Goal: Task Accomplishment & Management: Use online tool/utility

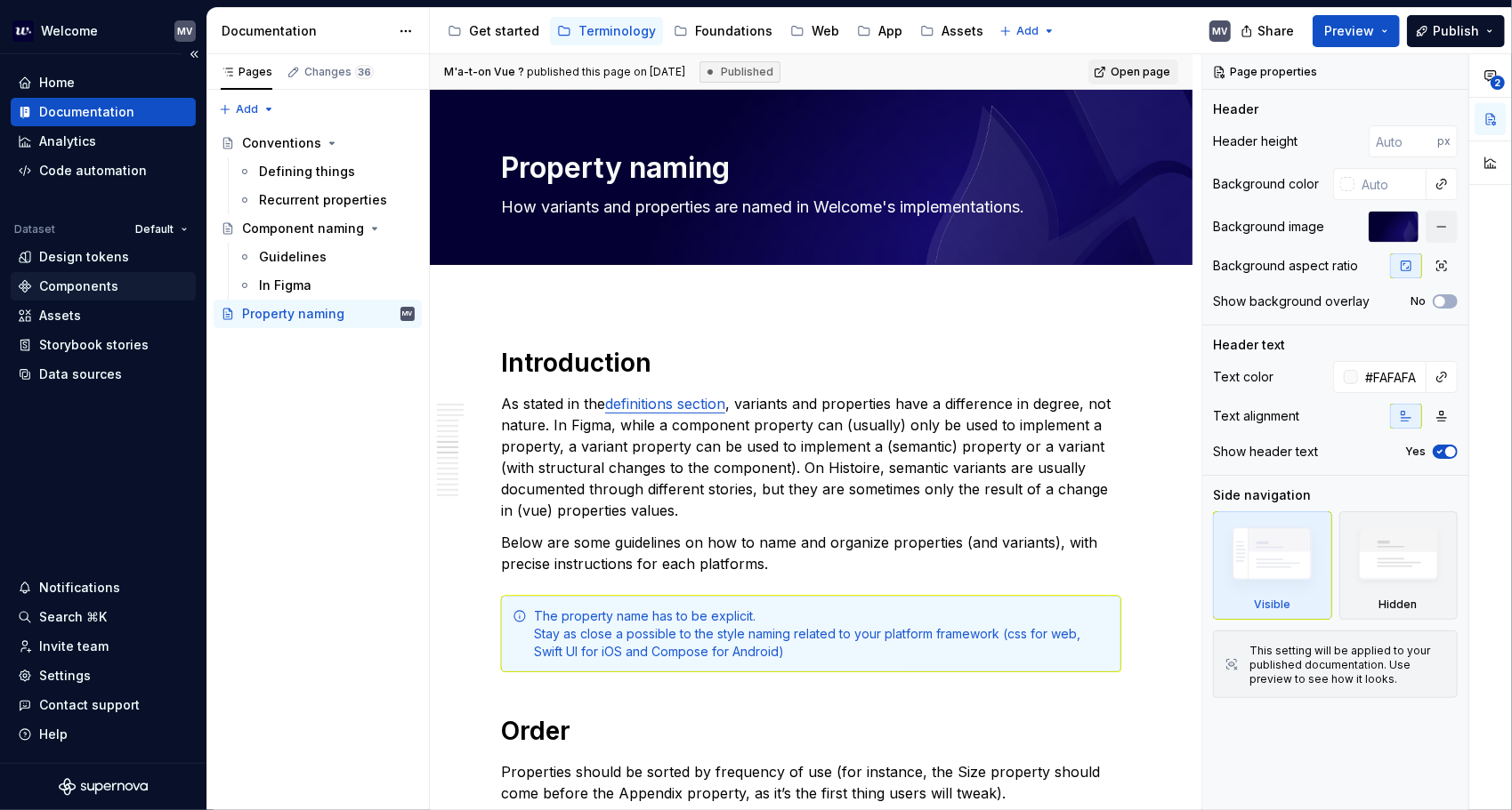
scroll to position [2046, 0]
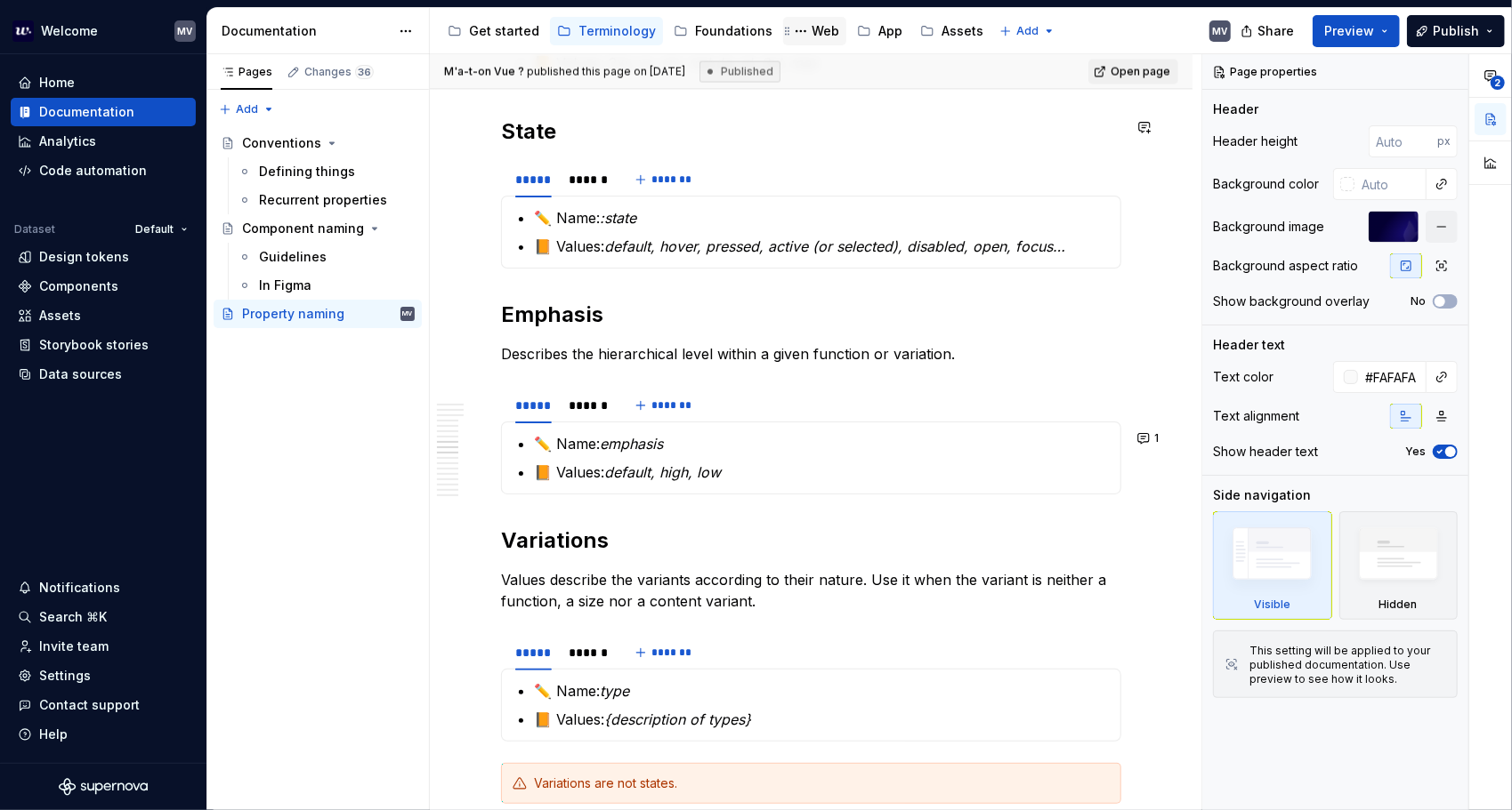
click at [811, 30] on div "Web" at bounding box center [825, 32] width 28 height 18
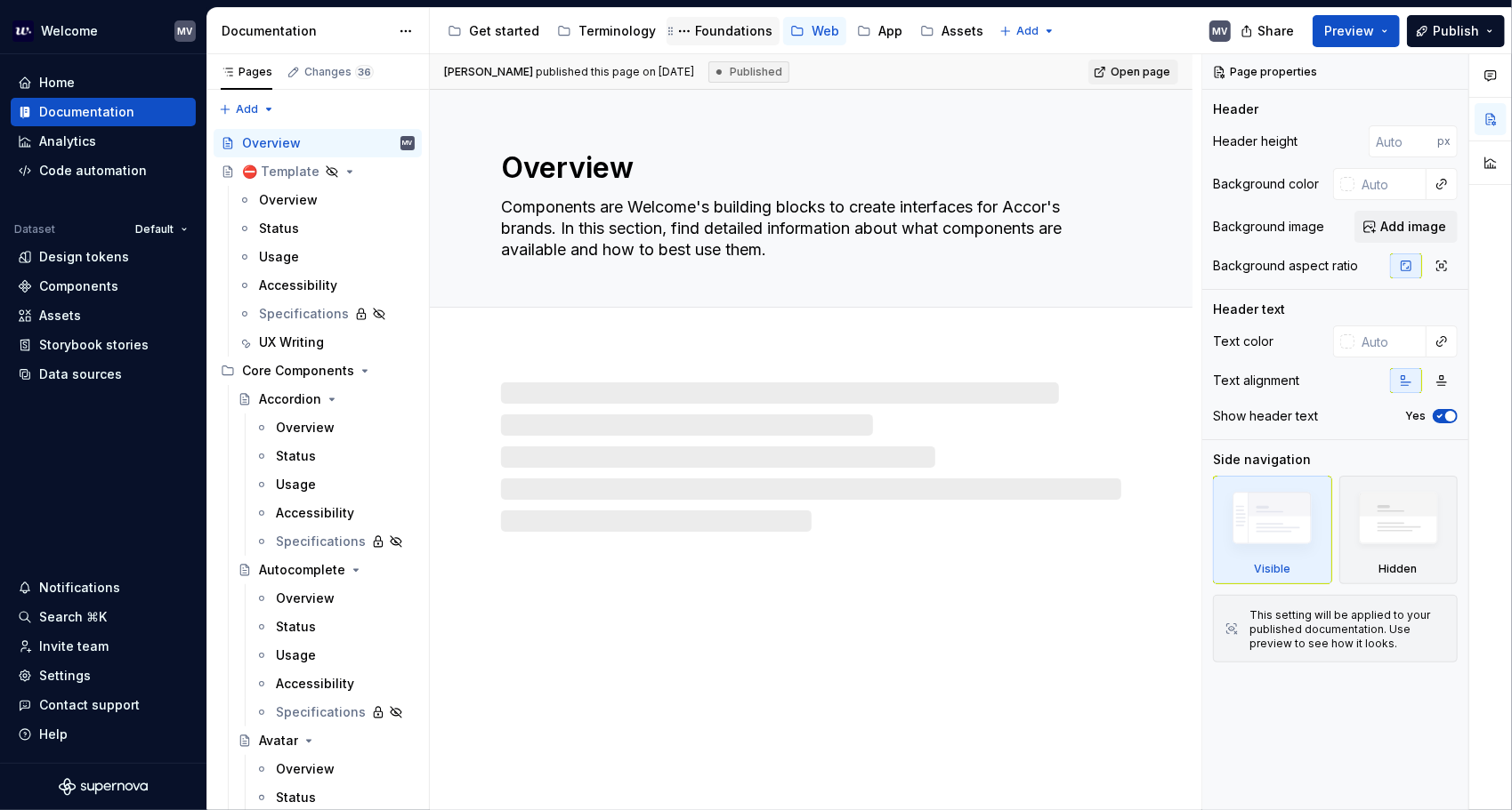
click at [728, 34] on div "Foundations" at bounding box center [733, 32] width 77 height 18
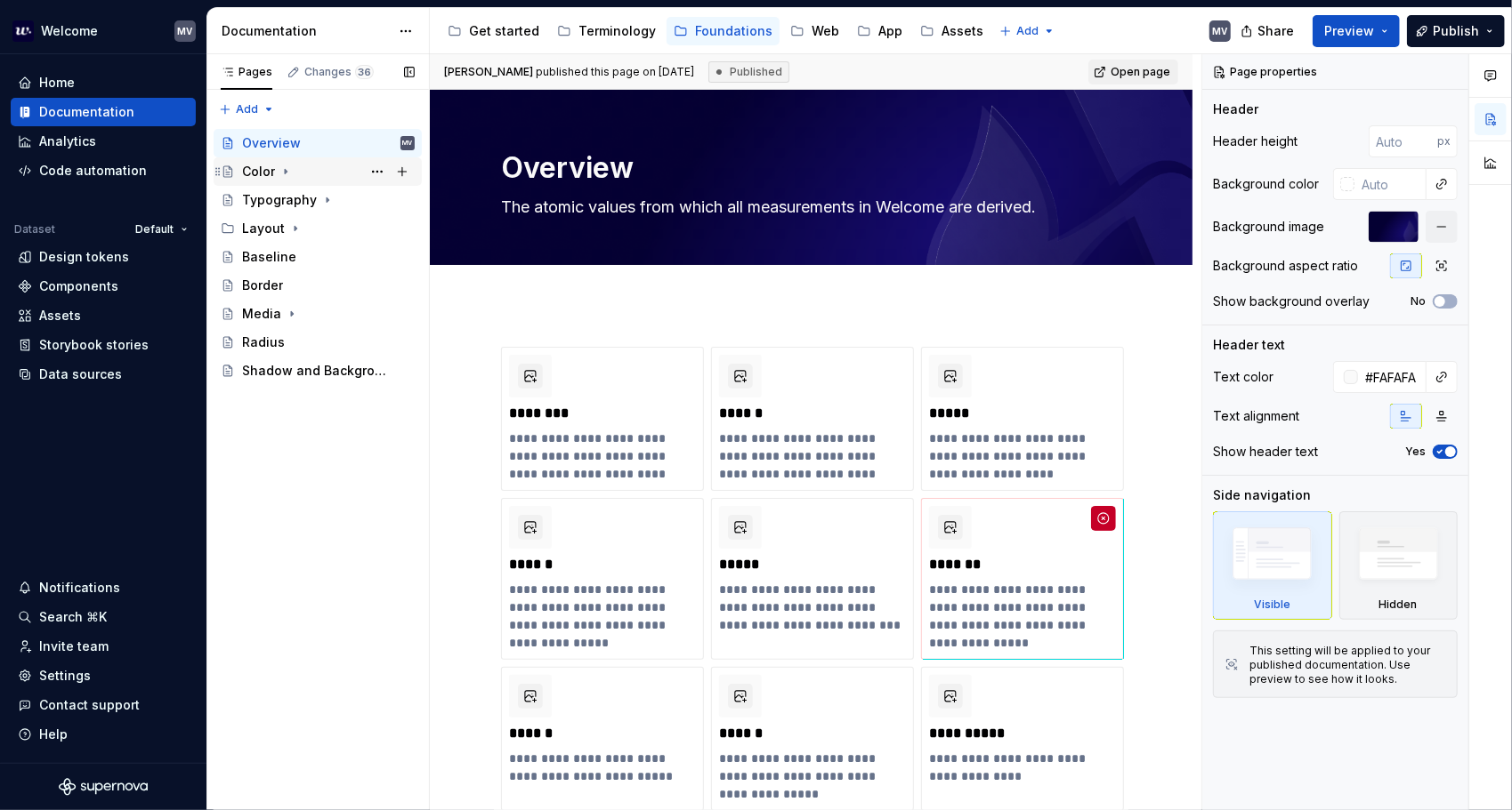
click at [285, 174] on icon "Page tree" at bounding box center [286, 172] width 14 height 14
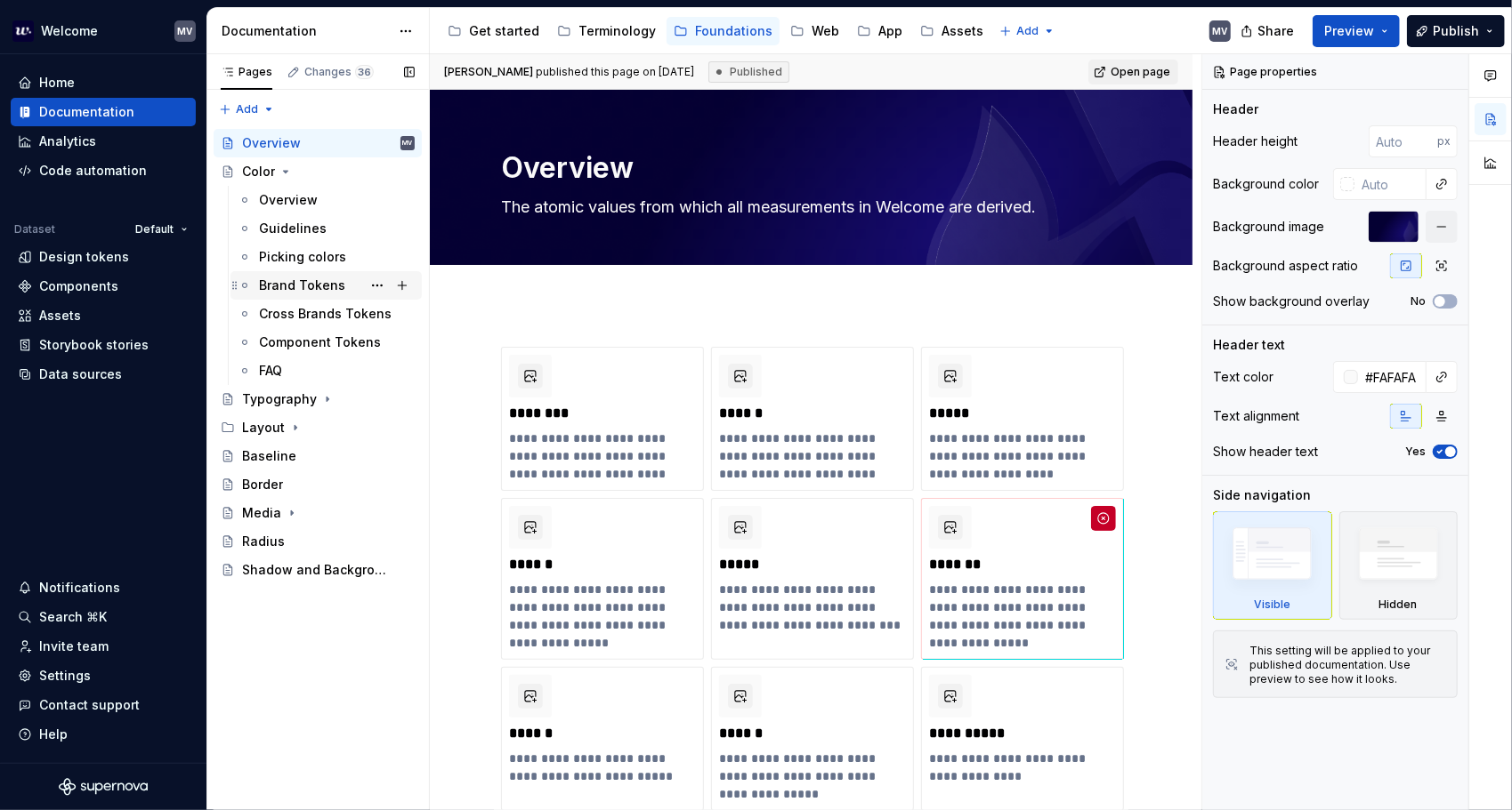
click at [328, 284] on div "Brand Tokens" at bounding box center [301, 285] width 86 height 18
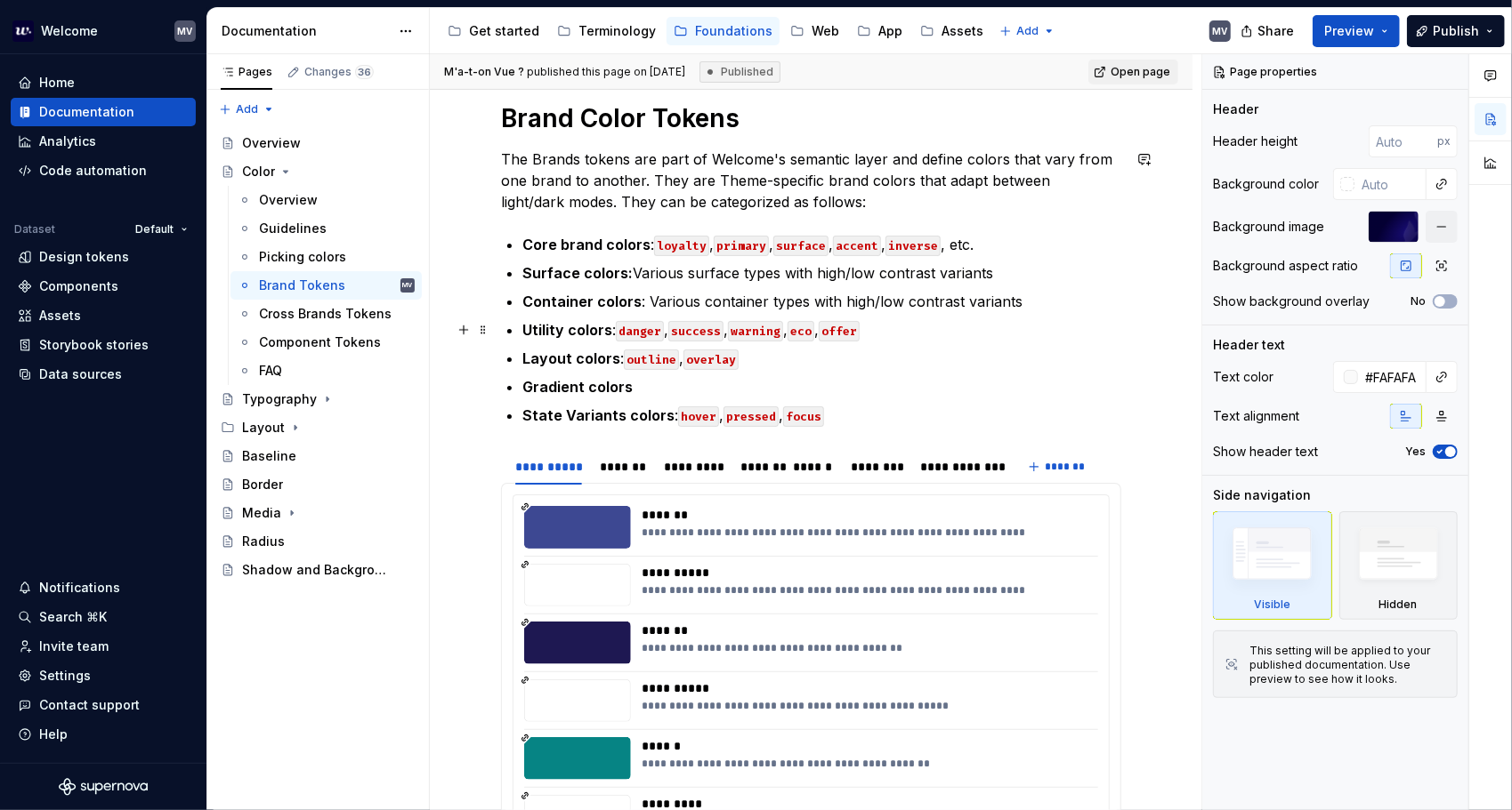
scroll to position [445, 0]
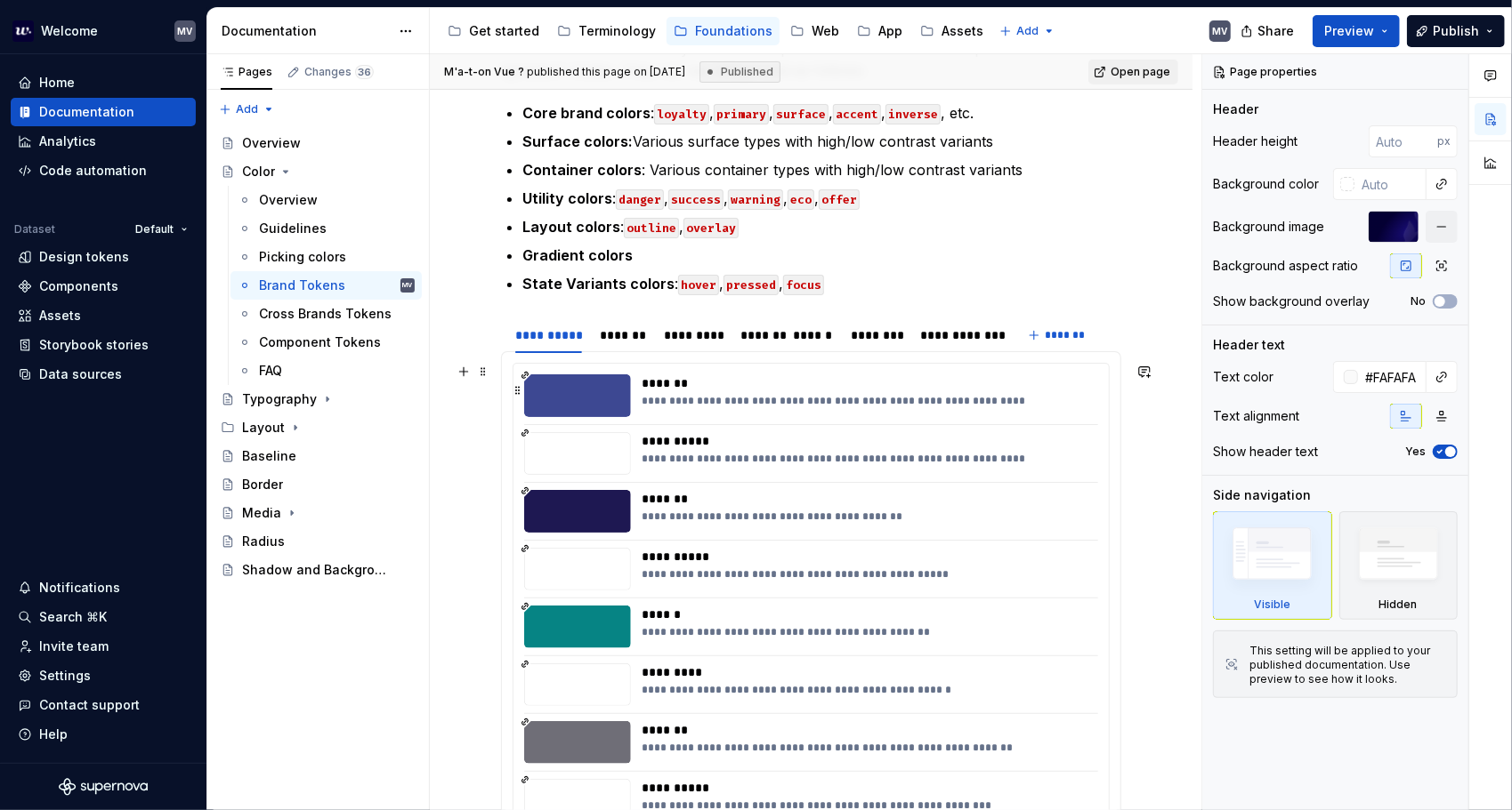
click at [952, 398] on div "**********" at bounding box center [865, 401] width 448 height 14
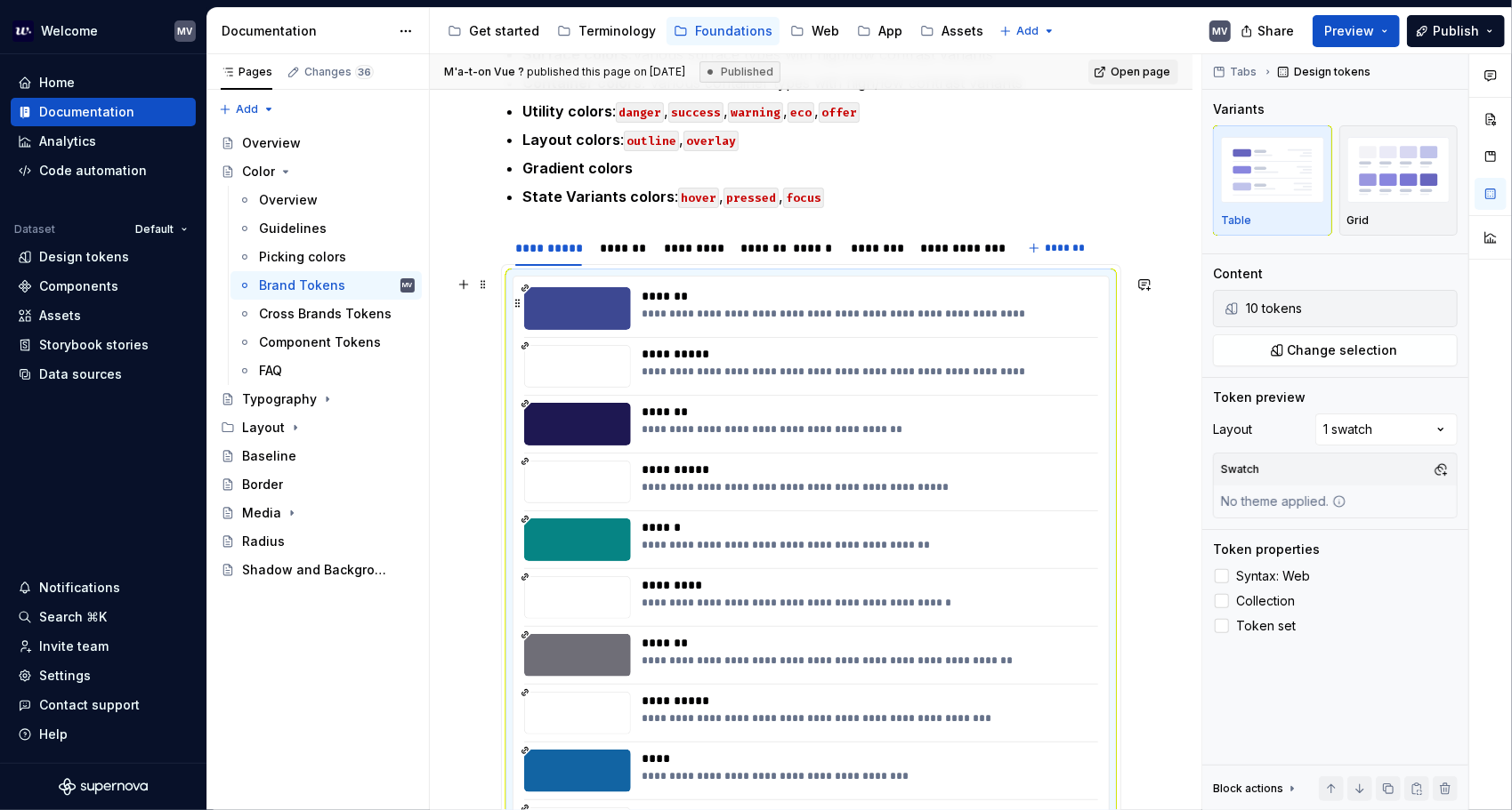
scroll to position [533, 0]
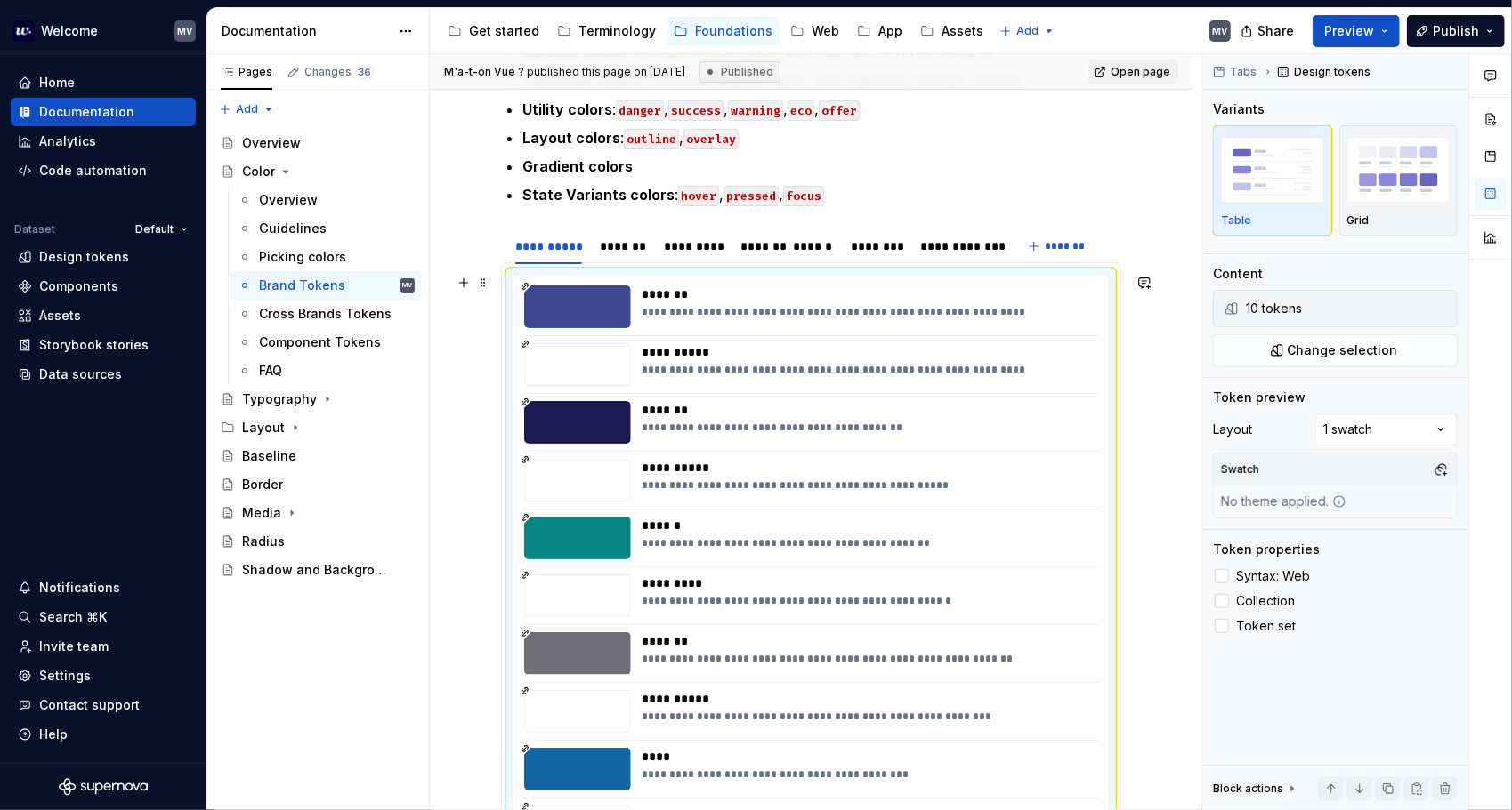
click at [1021, 330] on div "**********" at bounding box center [811, 567] width 595 height 585
click at [750, 326] on div "**********" at bounding box center [864, 306] width 446 height 42
click at [1330, 353] on span "Change selection" at bounding box center [1343, 351] width 111 height 18
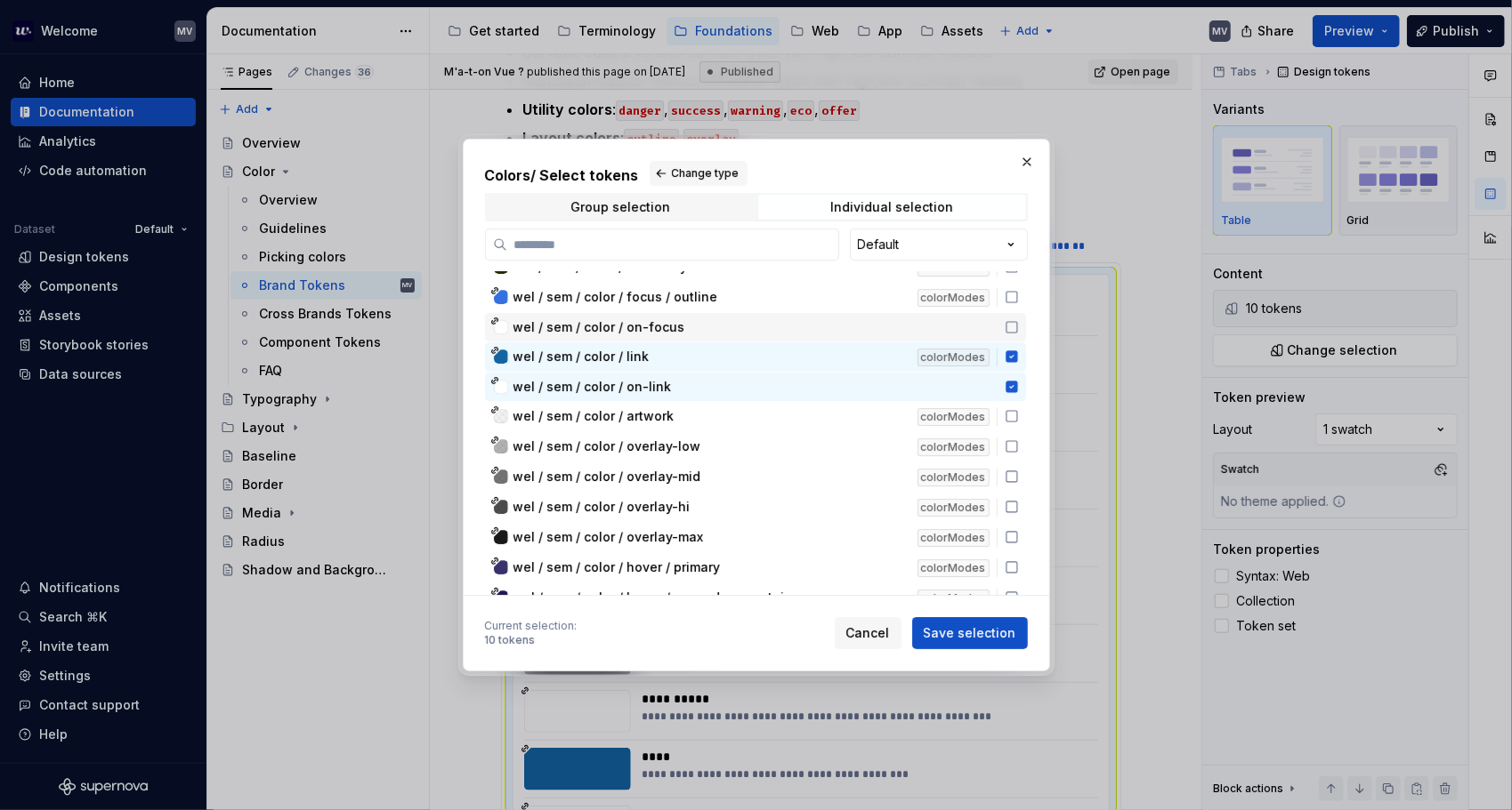
scroll to position [10941, 0]
click at [1010, 389] on icon at bounding box center [1012, 385] width 12 height 12
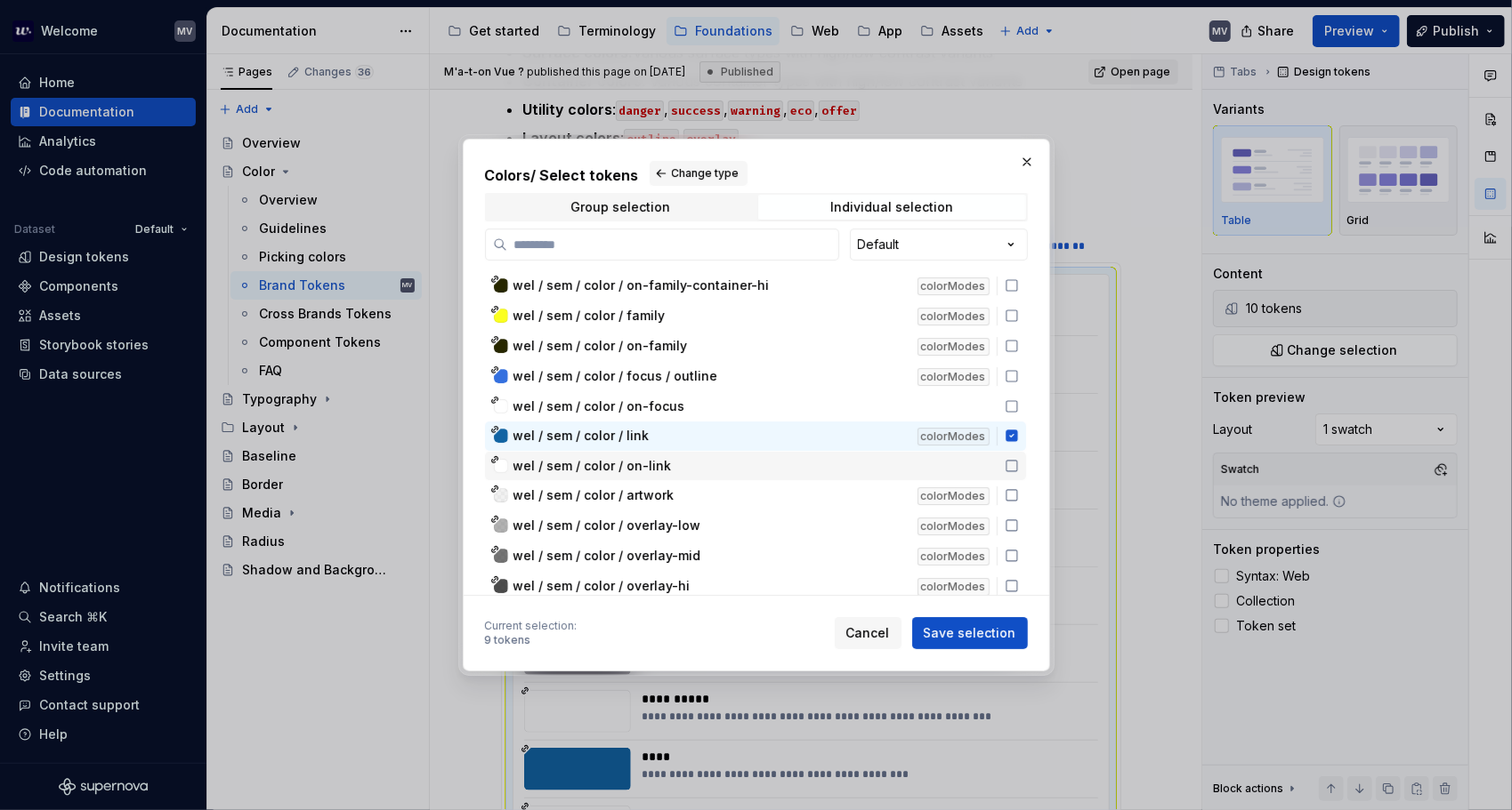
scroll to position [10851, 0]
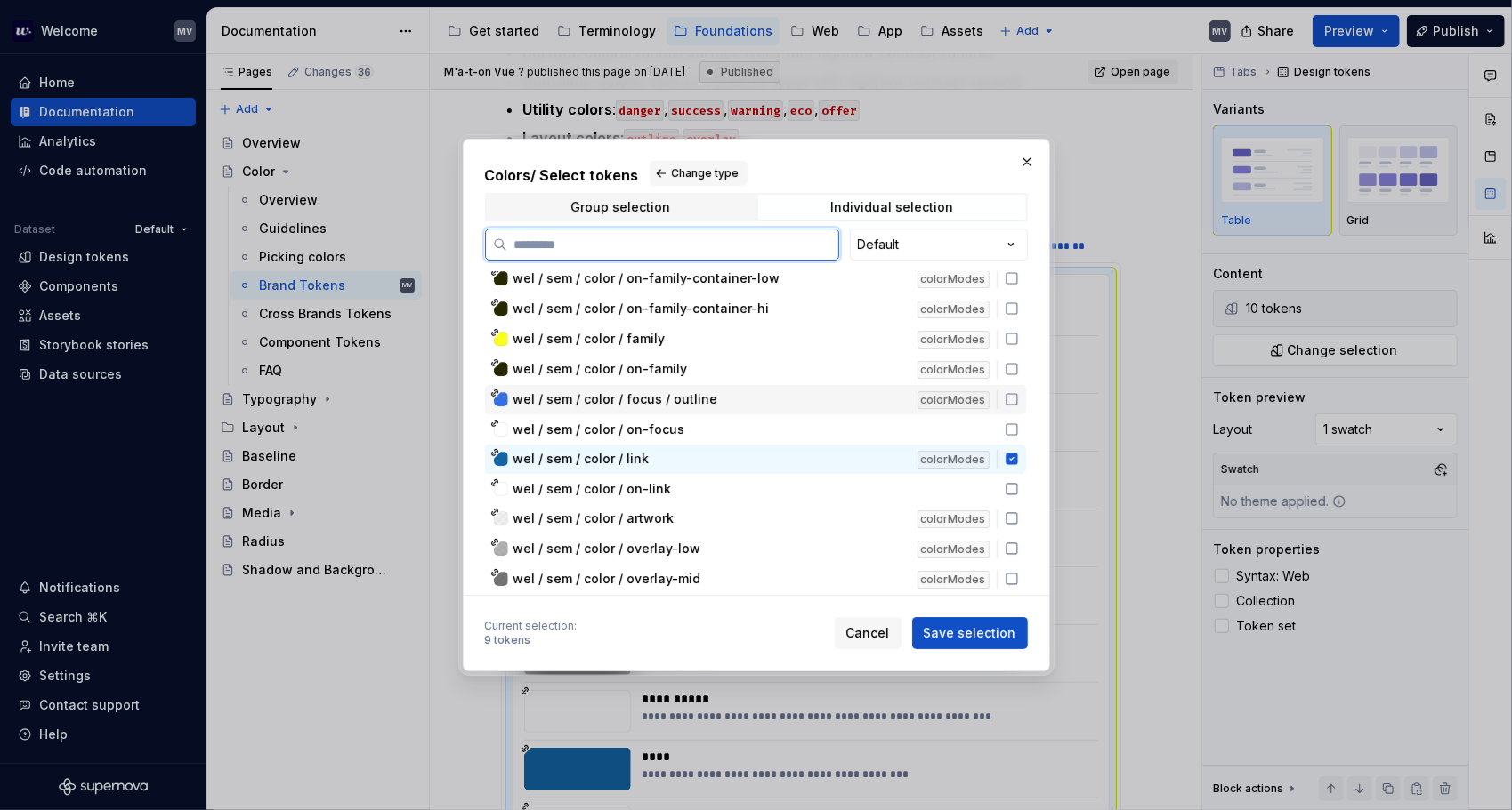
click at [1010, 398] on icon at bounding box center [1012, 399] width 14 height 14
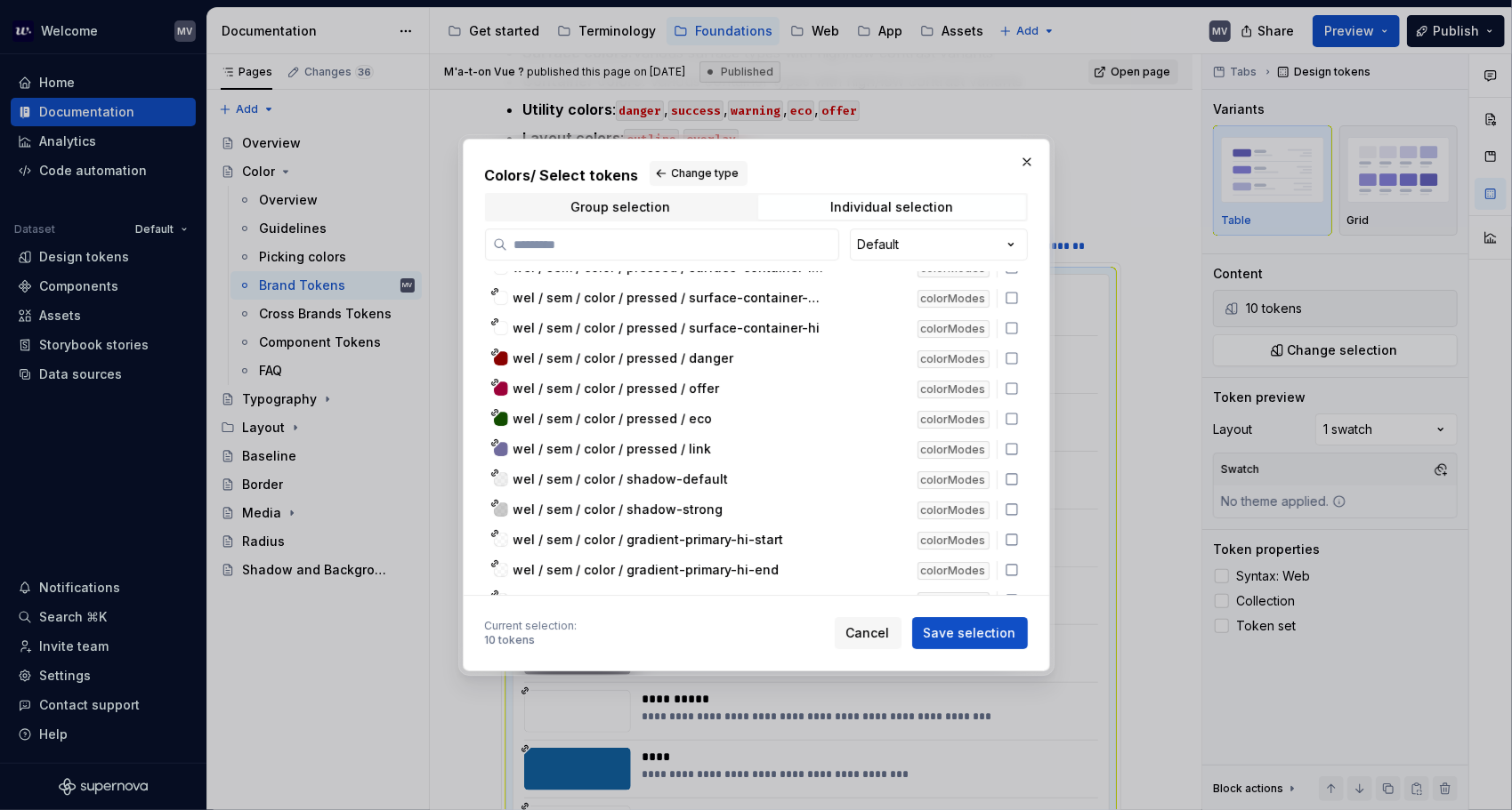
scroll to position [12008, 0]
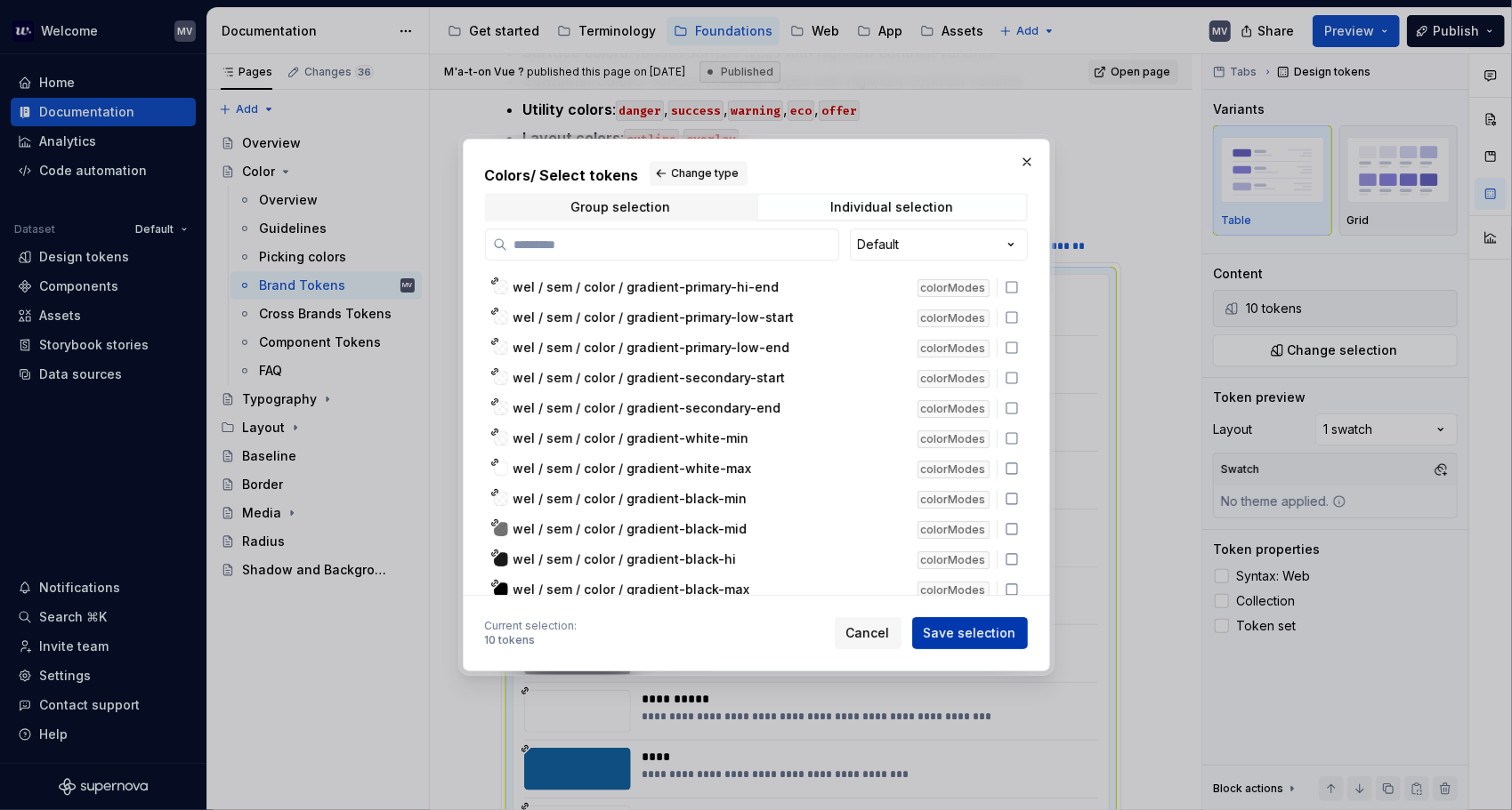
click at [973, 631] on span "Save selection" at bounding box center [970, 633] width 93 height 18
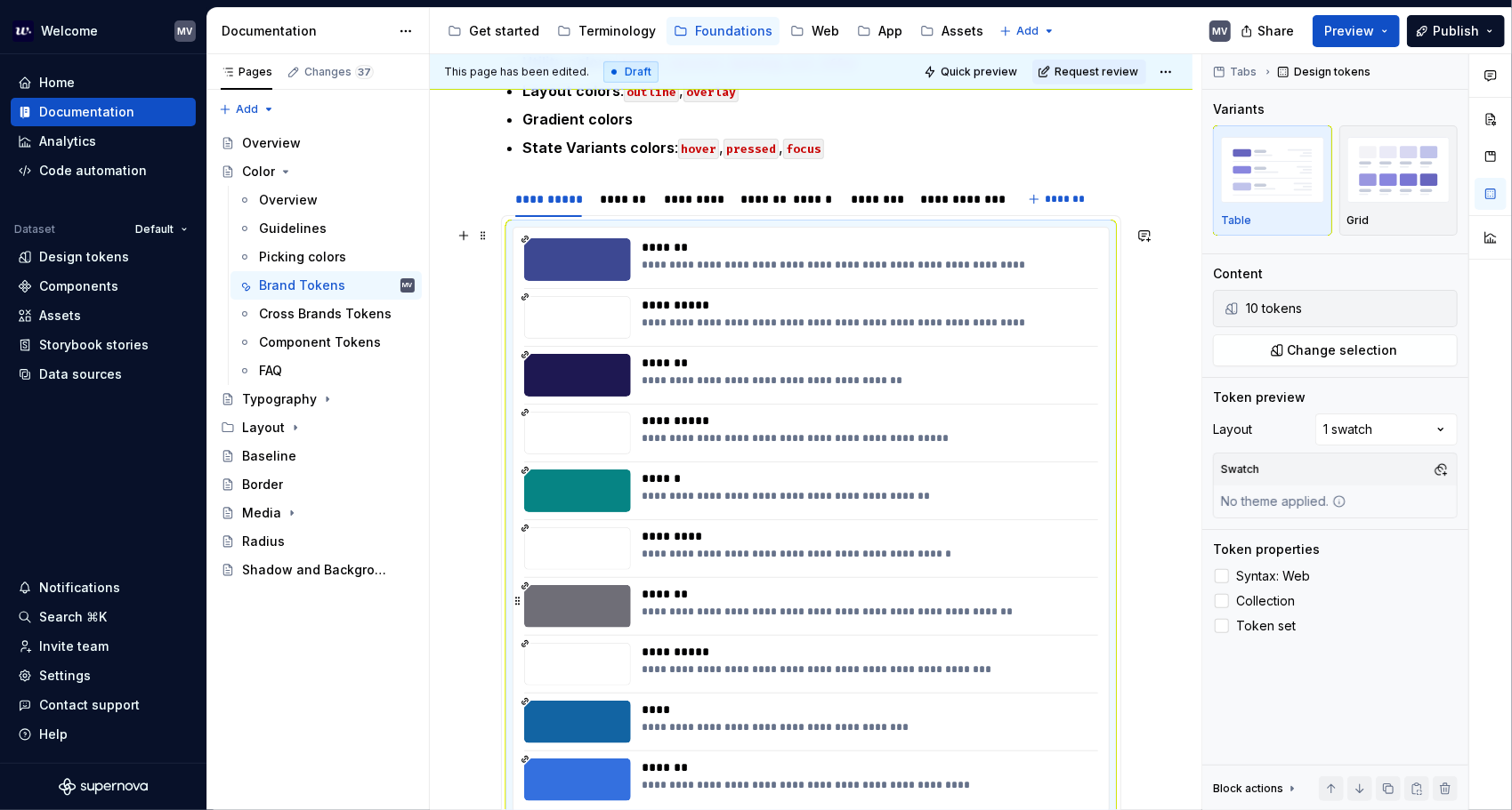
type textarea "*"
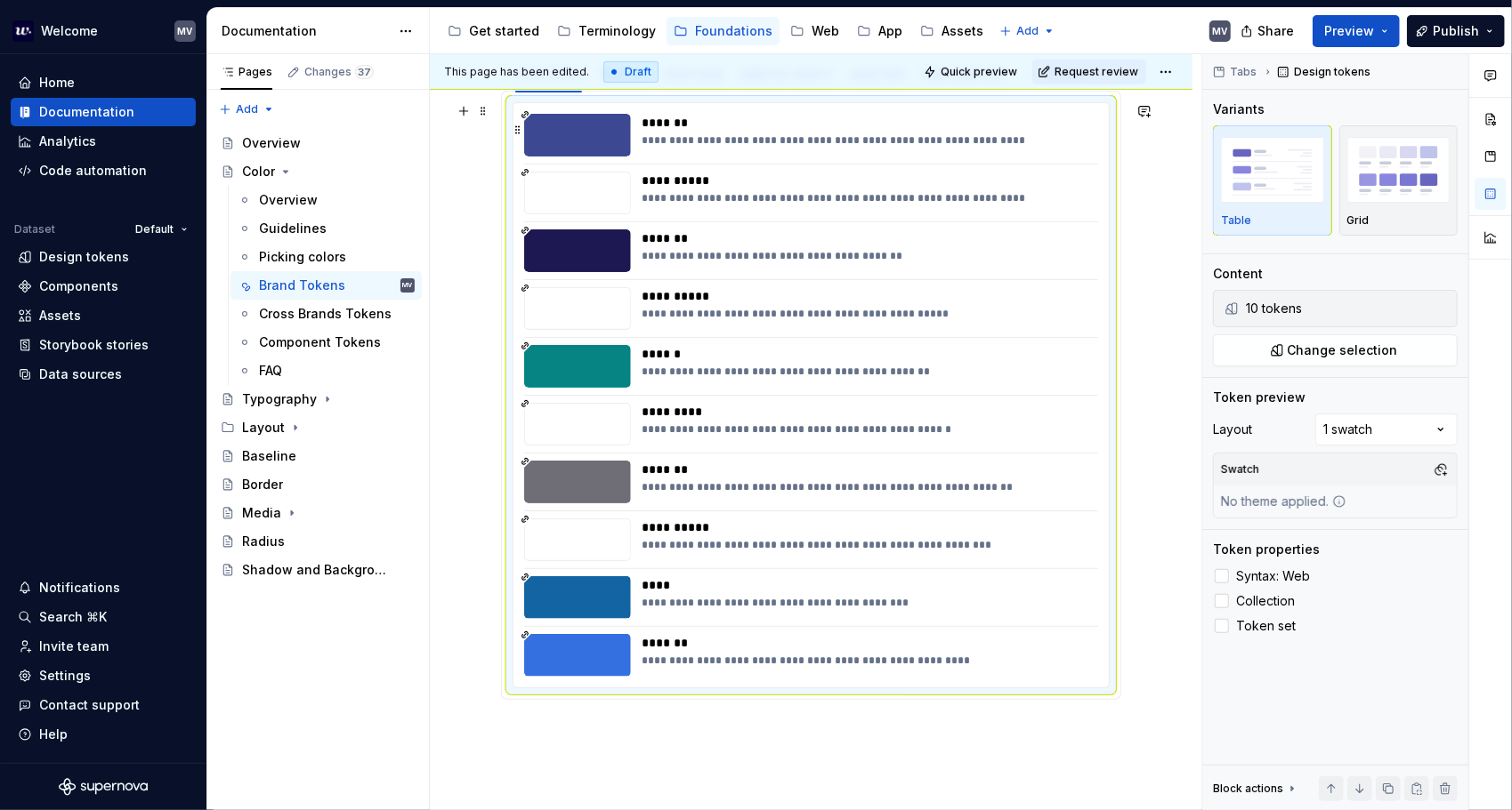
scroll to position [781, 0]
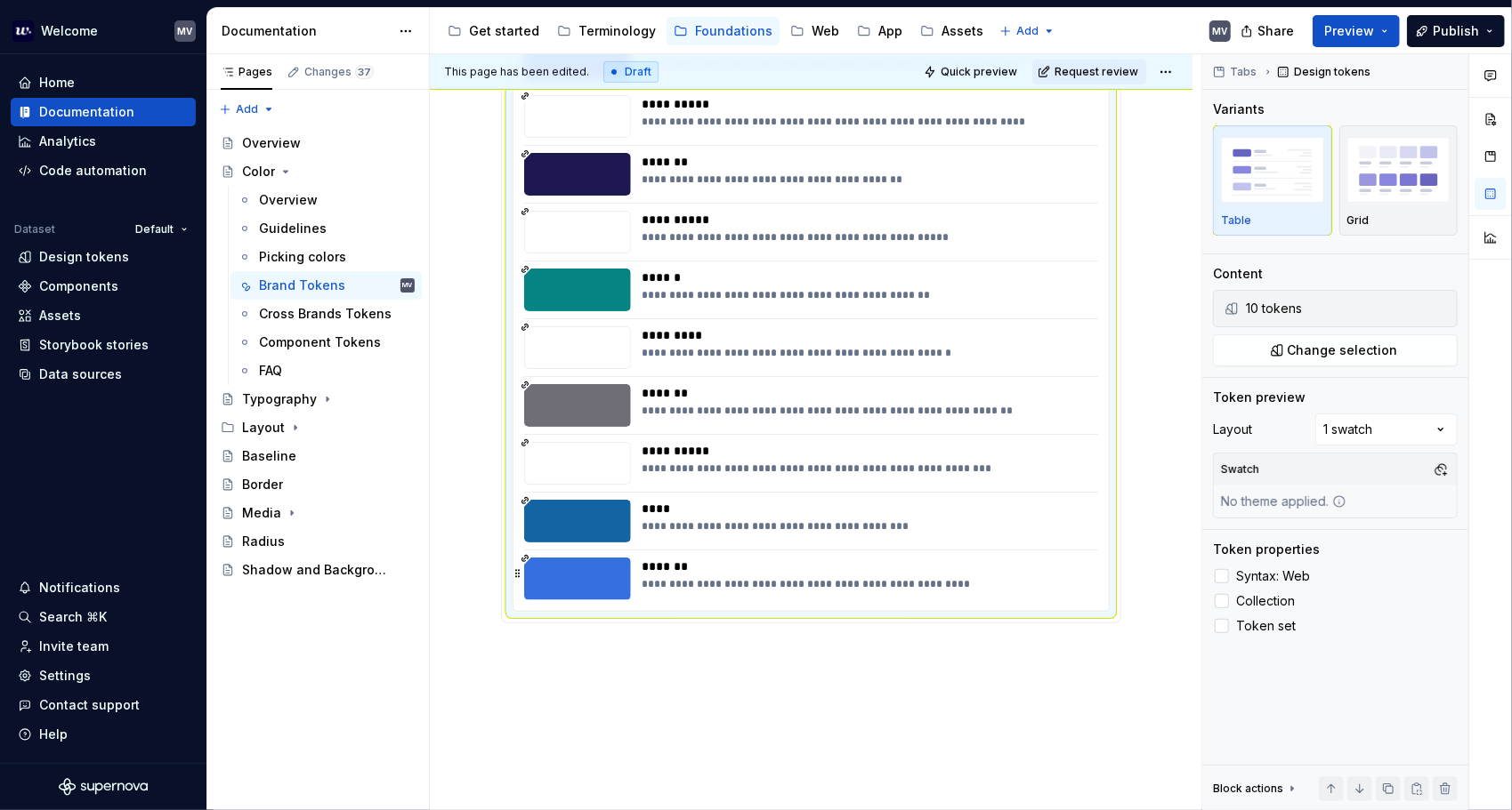
click at [953, 568] on div "*******" at bounding box center [865, 567] width 448 height 18
click at [520, 575] on button "button" at bounding box center [518, 573] width 14 height 25
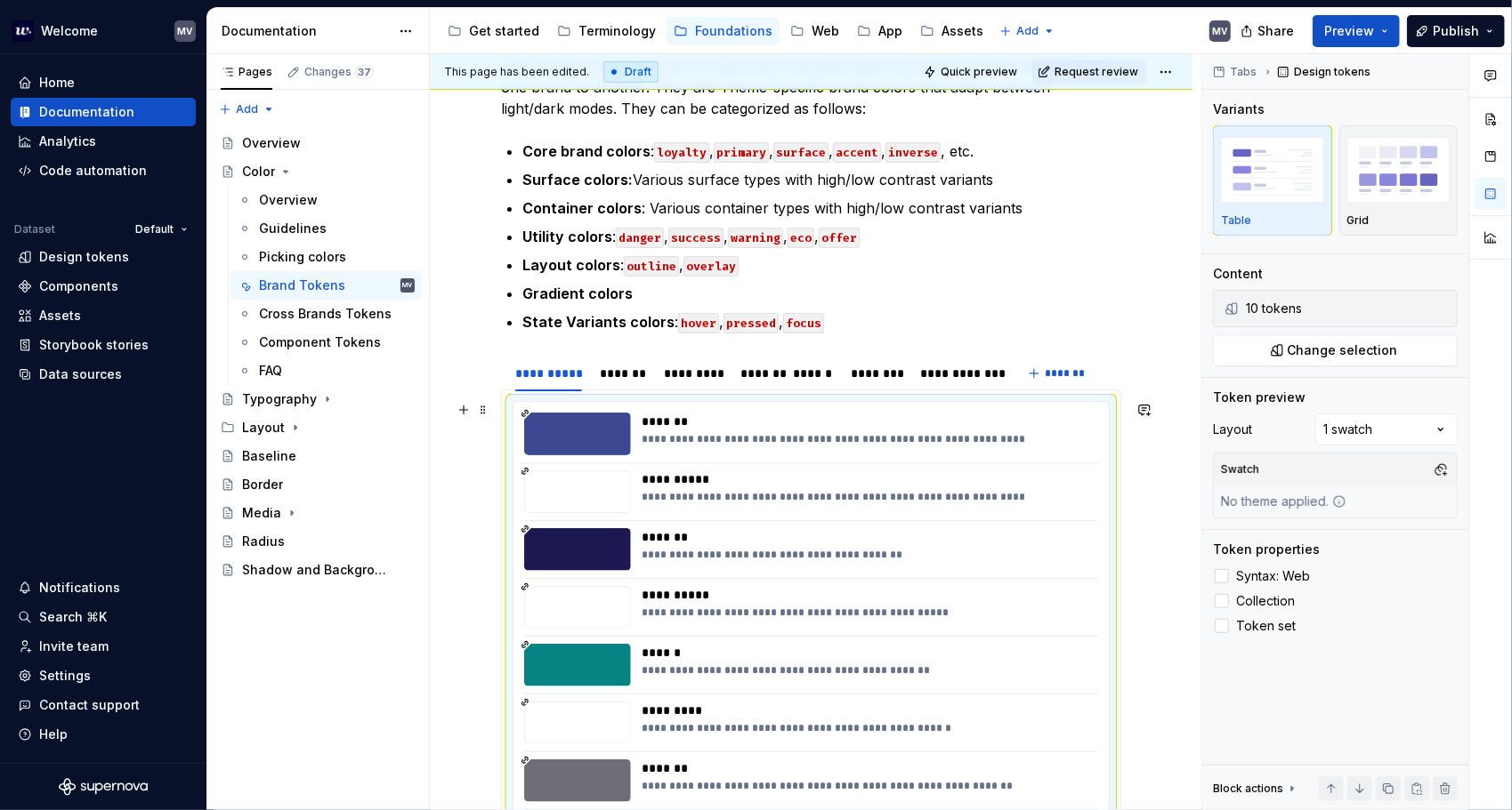
scroll to position [337, 0]
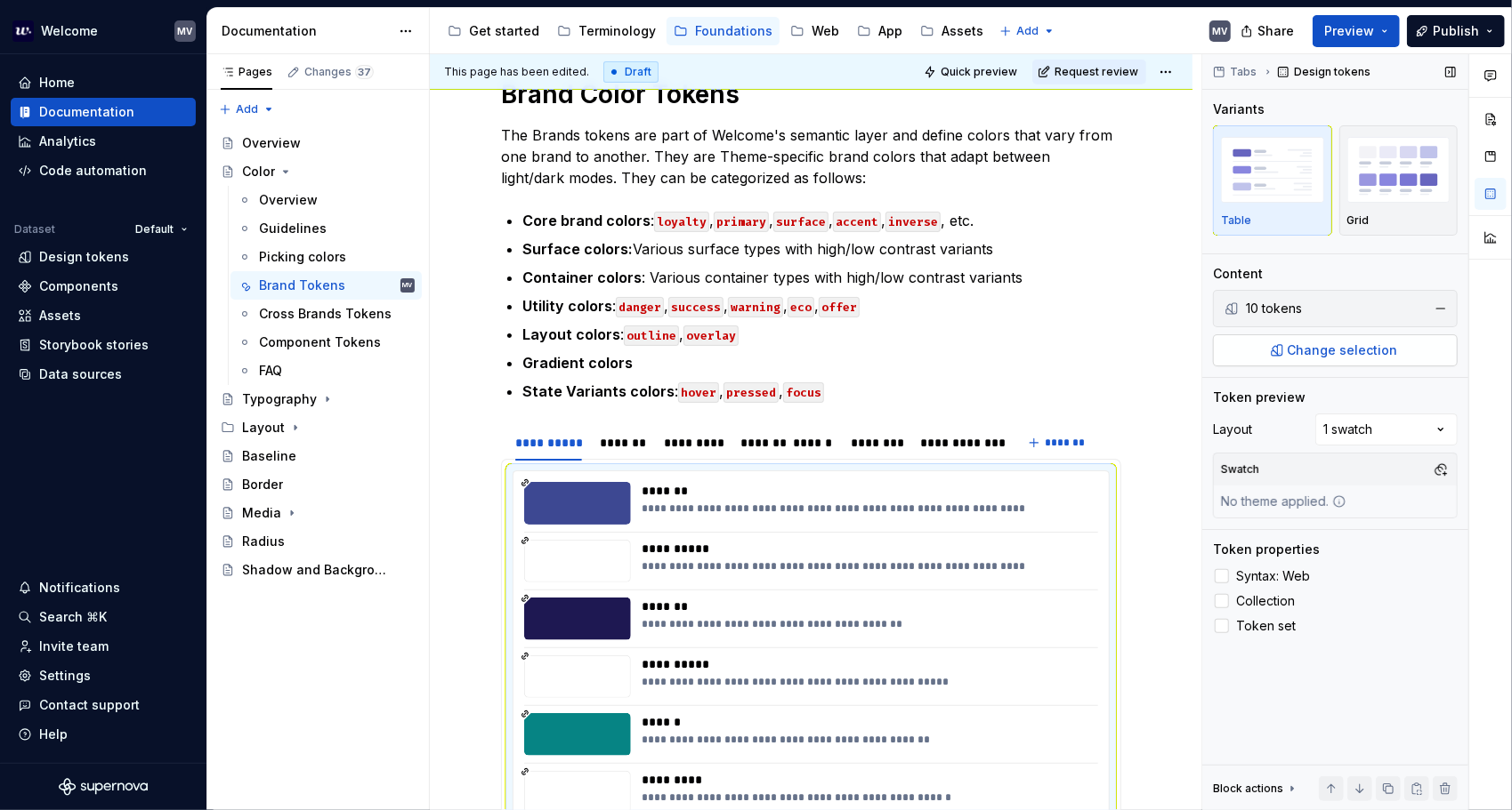
click at [1304, 357] on span "Change selection" at bounding box center [1343, 351] width 111 height 18
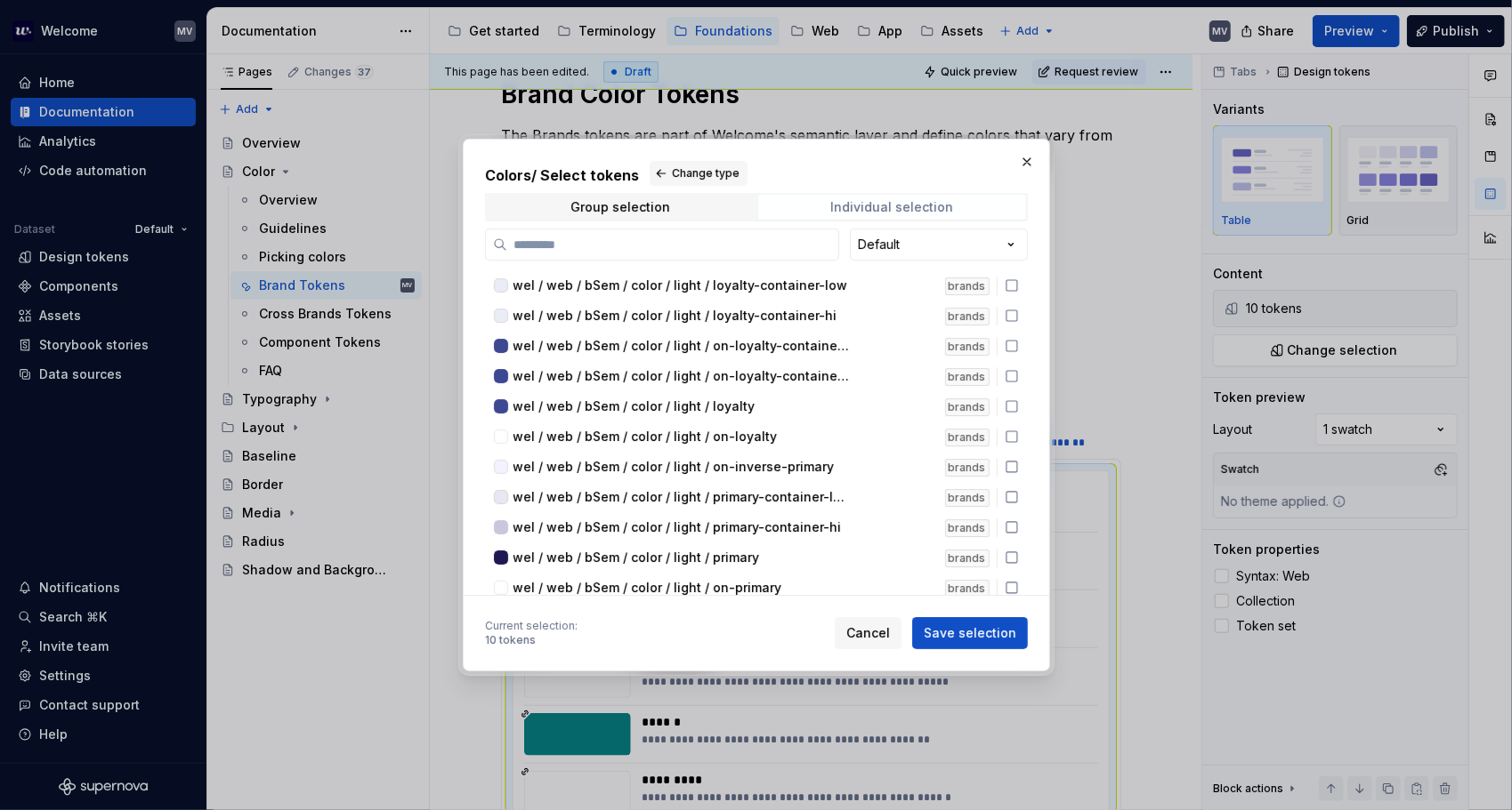
drag, startPoint x: 675, startPoint y: 255, endPoint x: 843, endPoint y: 198, distance: 177.4
click at [675, 254] on label at bounding box center [662, 244] width 354 height 32
click at [675, 254] on input "search" at bounding box center [672, 245] width 331 height 18
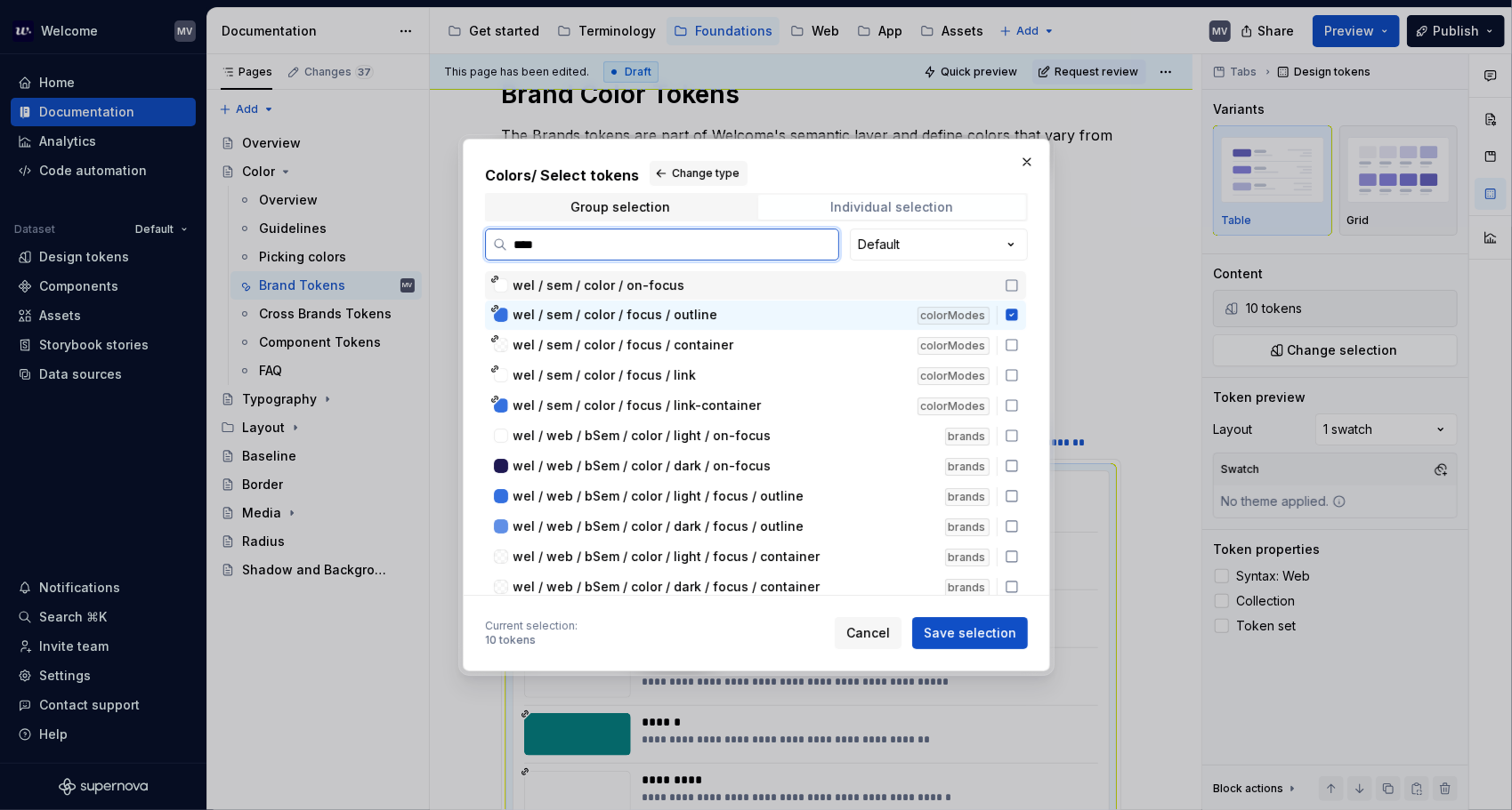
type input "*****"
click at [1011, 313] on icon at bounding box center [1012, 315] width 12 height 12
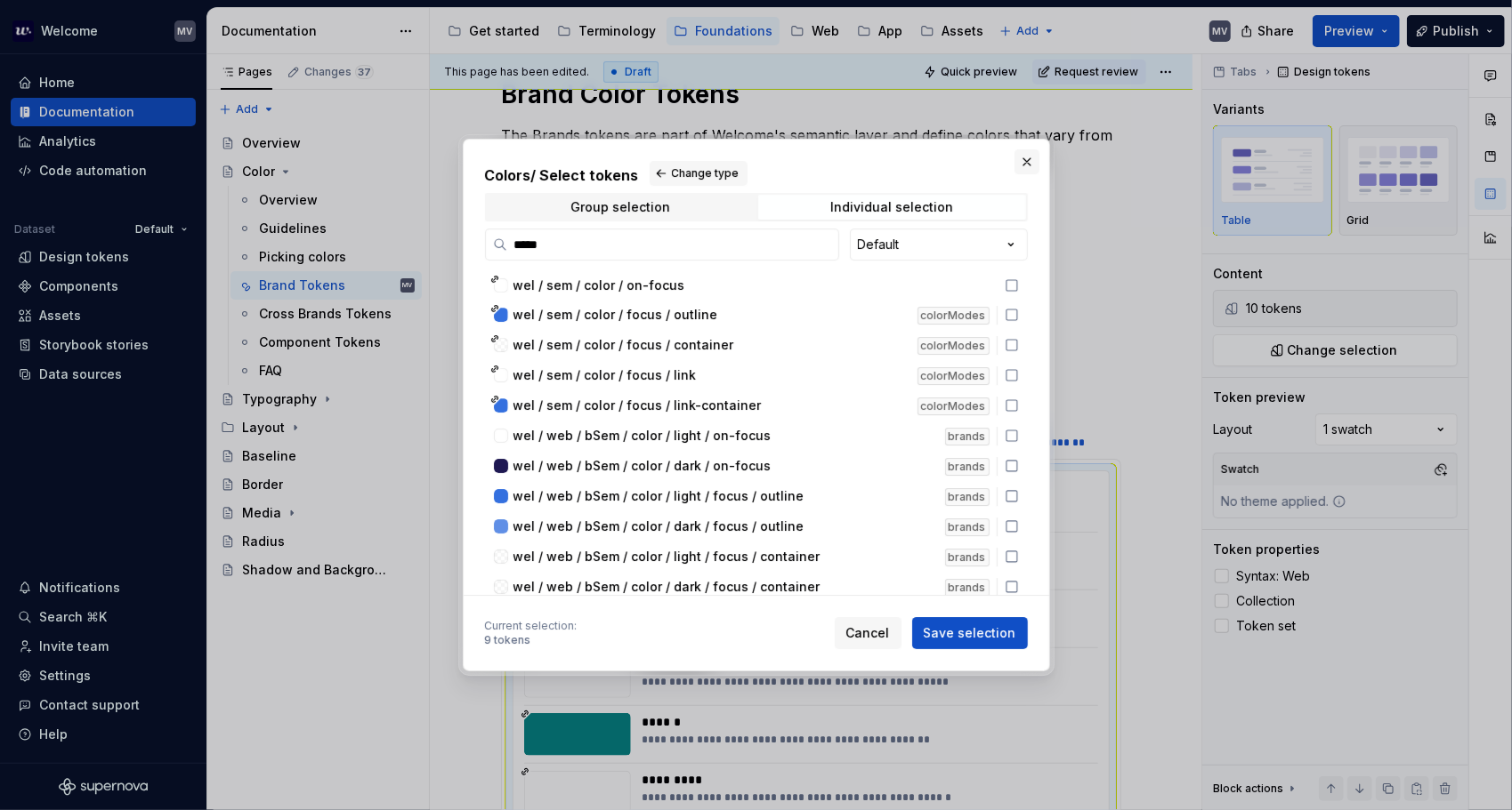
click at [1028, 164] on button "button" at bounding box center [1027, 161] width 25 height 25
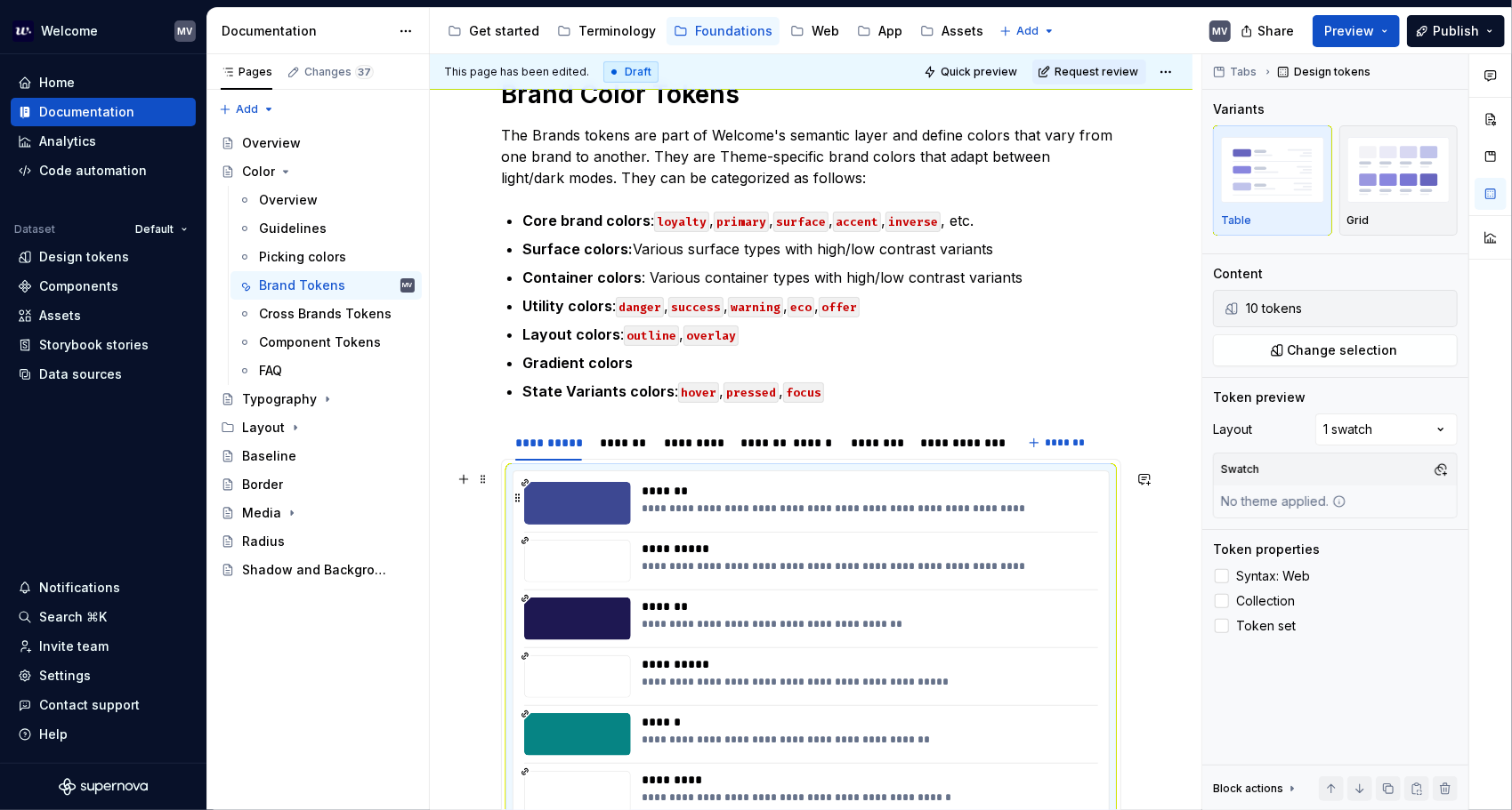
click at [1038, 490] on div "*******" at bounding box center [865, 491] width 448 height 18
click at [1338, 348] on span "Change selection" at bounding box center [1343, 351] width 111 height 18
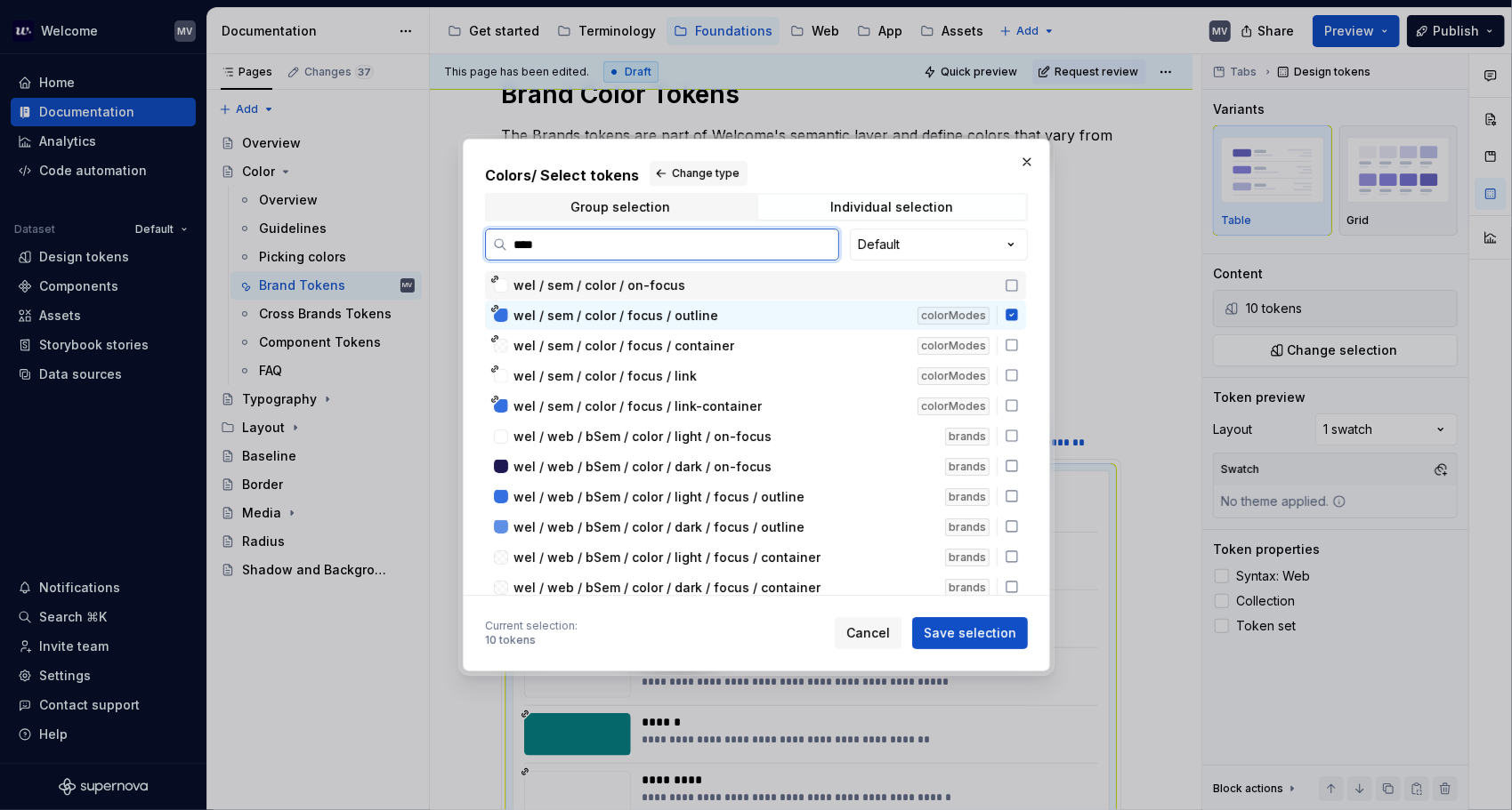
type input "*****"
click at [1010, 315] on icon at bounding box center [1012, 315] width 14 height 14
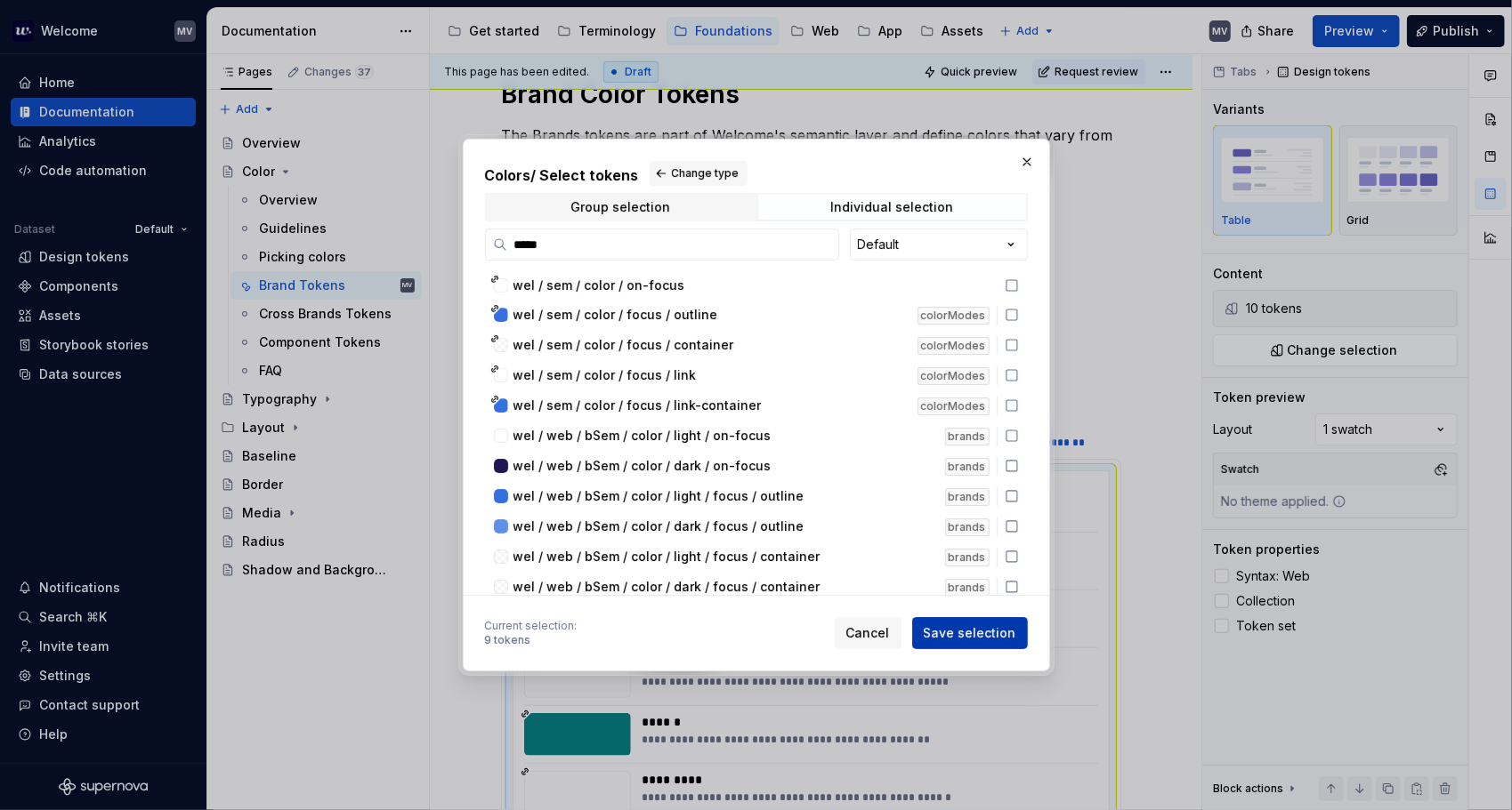
click at [972, 637] on span "Save selection" at bounding box center [970, 633] width 93 height 18
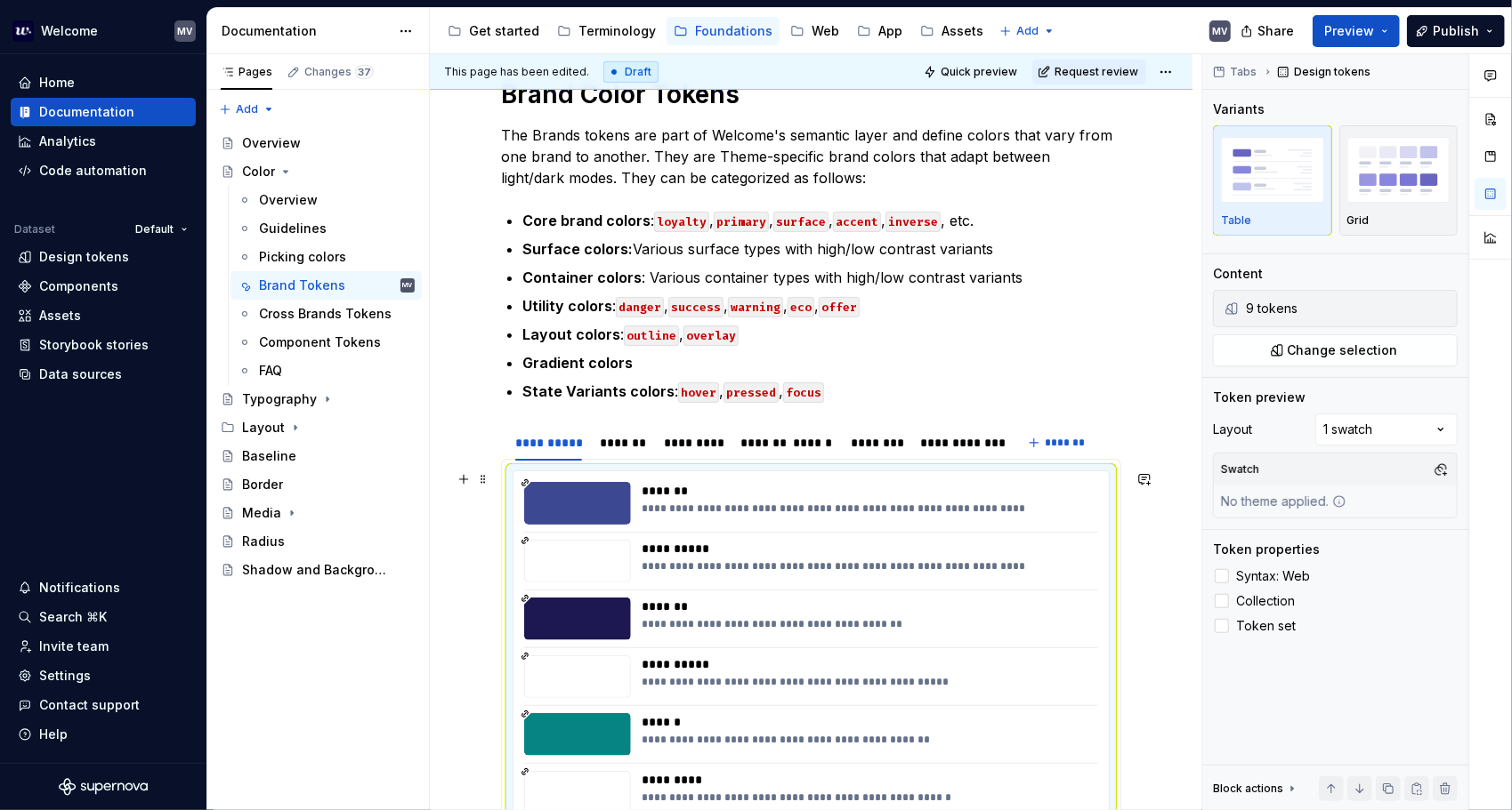
scroll to position [523, 0]
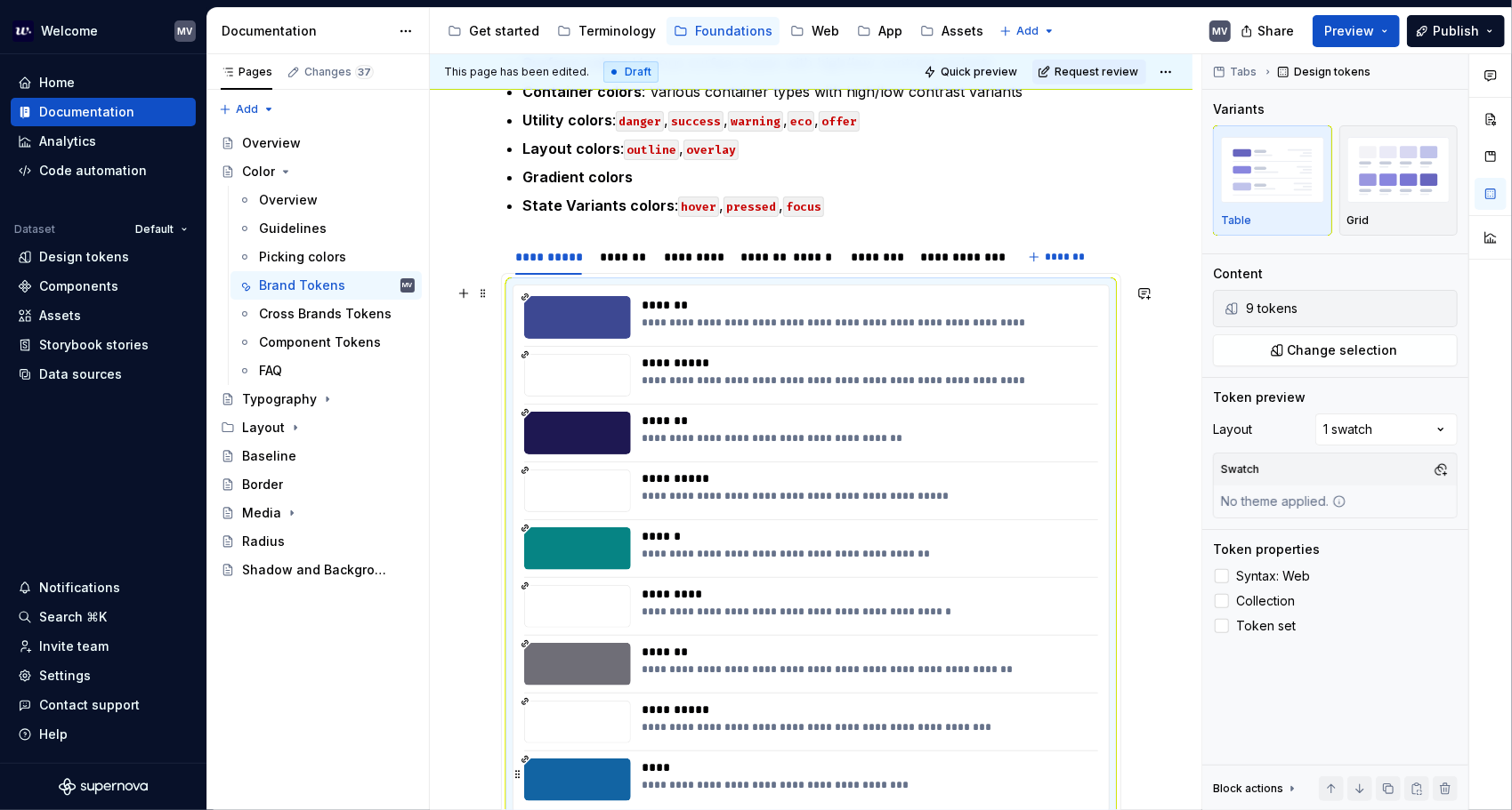
click at [1060, 778] on div "**********" at bounding box center [865, 785] width 448 height 14
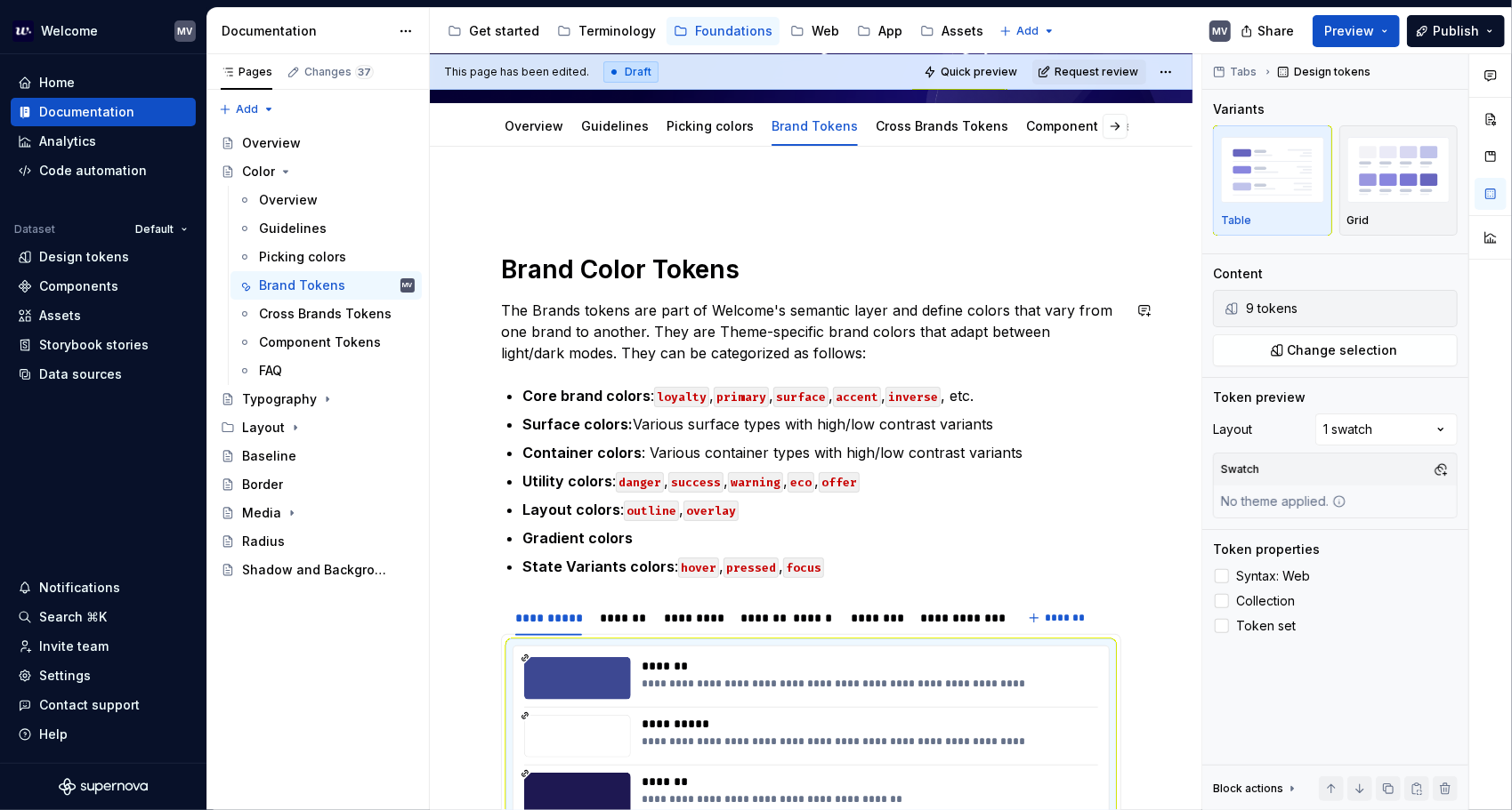
scroll to position [178, 0]
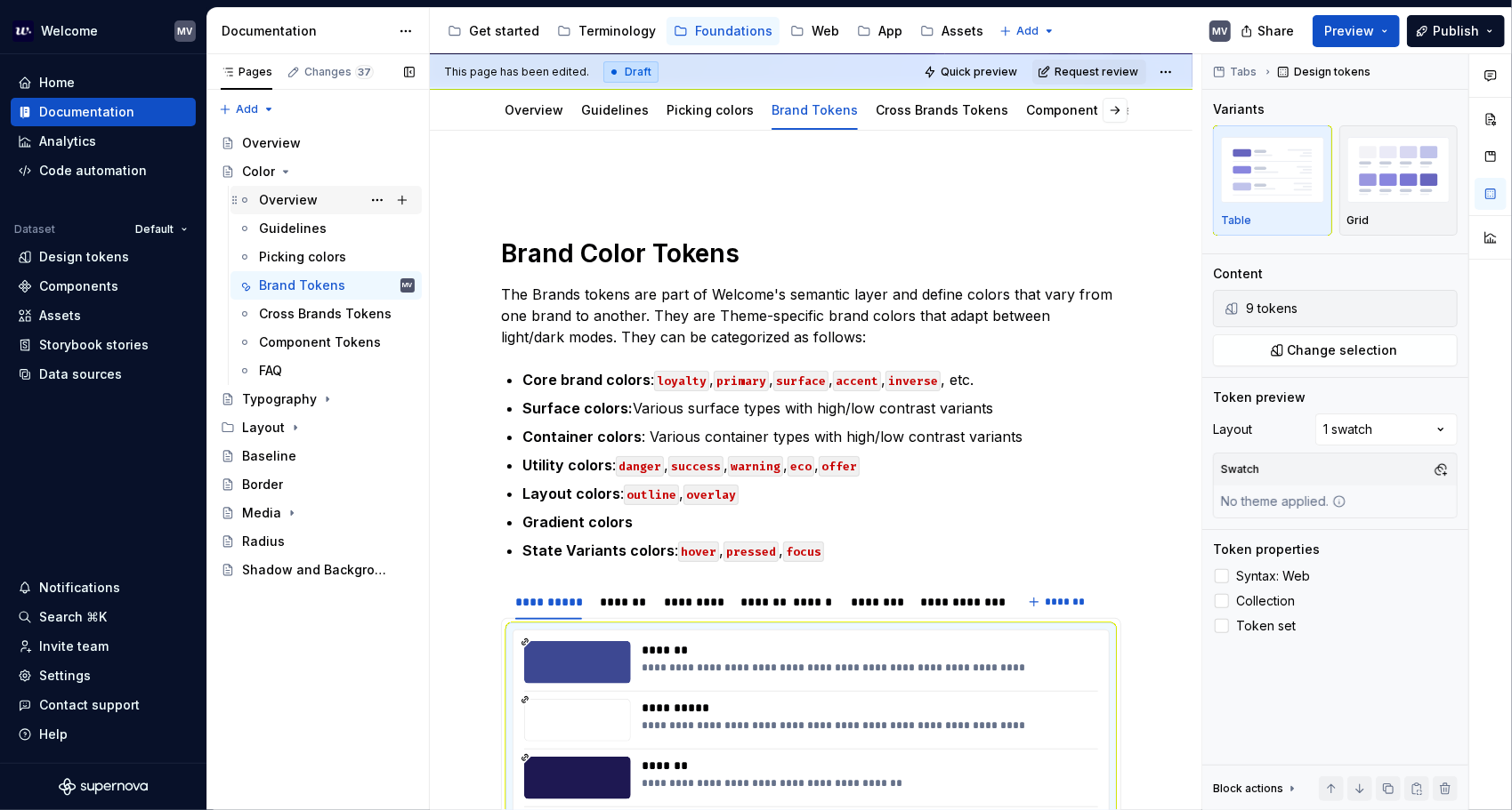
type textarea "*"
click at [144, 167] on div "Code automation" at bounding box center [103, 171] width 171 height 18
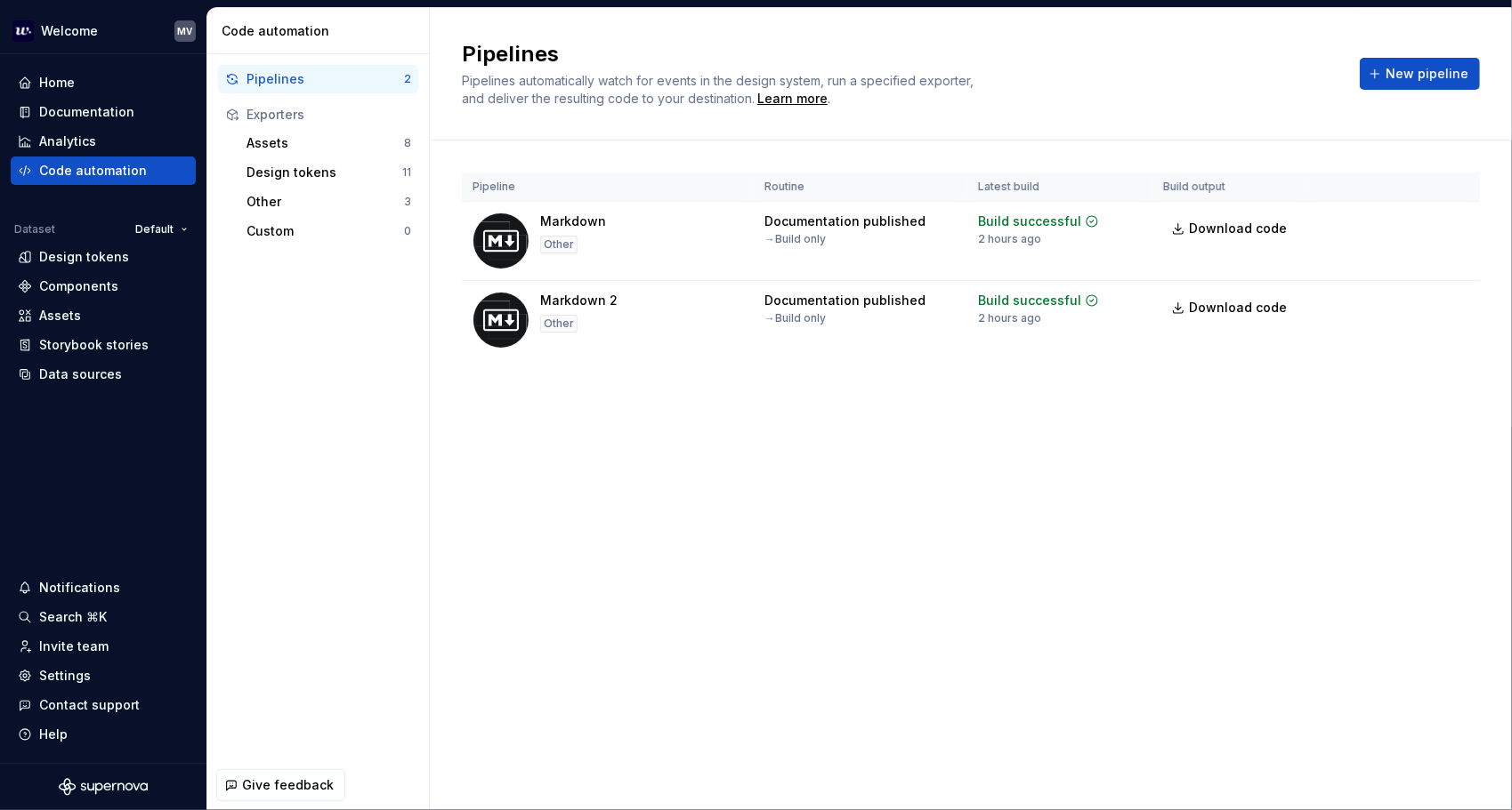
click at [842, 724] on div "Pipelines Pipelines automatically watch for events in the design system, run a …" at bounding box center [970, 409] width 1082 height 802
click at [1399, 299] on span "Run" at bounding box center [1406, 304] width 24 height 18
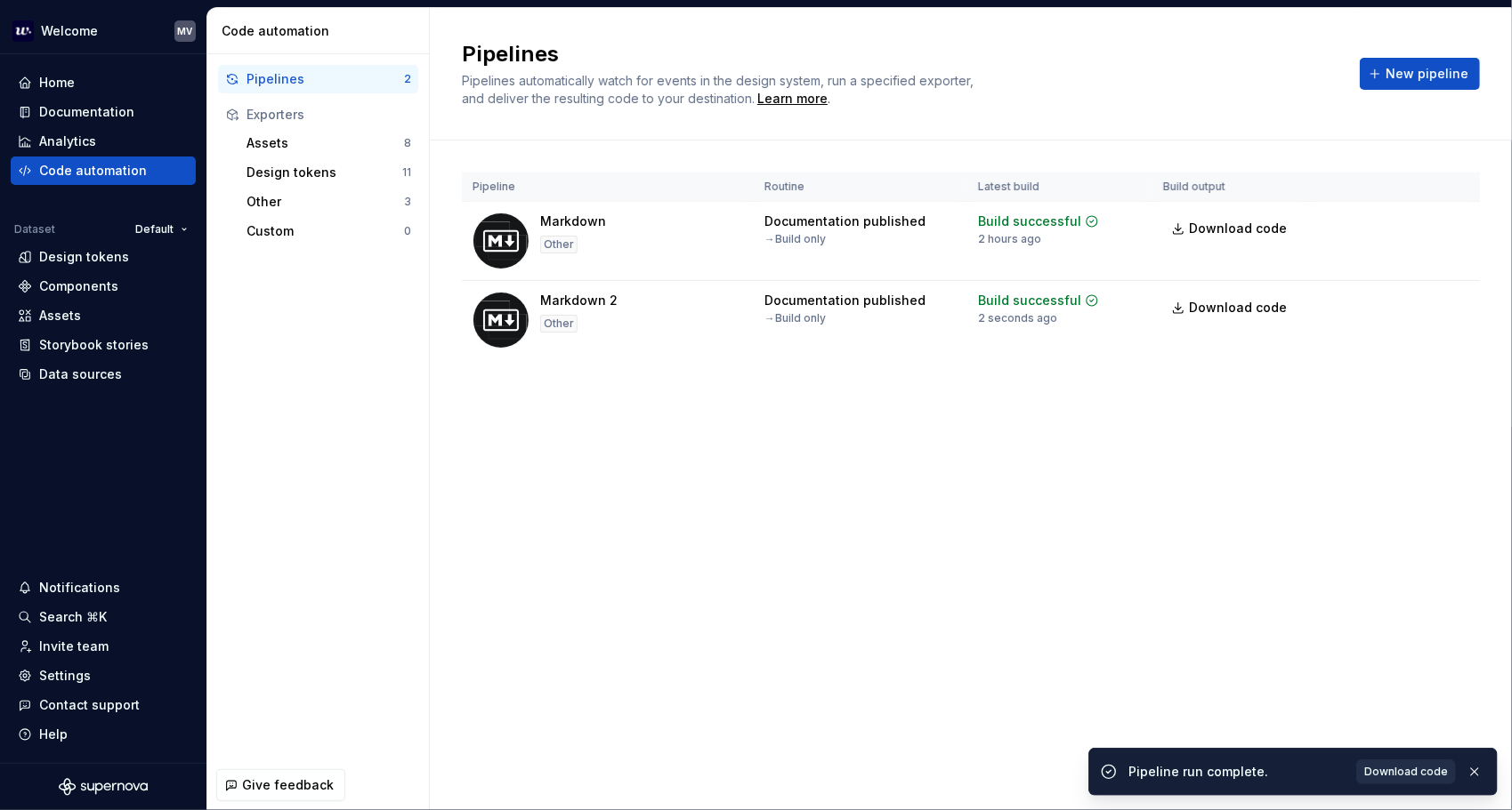
click at [1390, 770] on span "Download code" at bounding box center [1405, 771] width 84 height 14
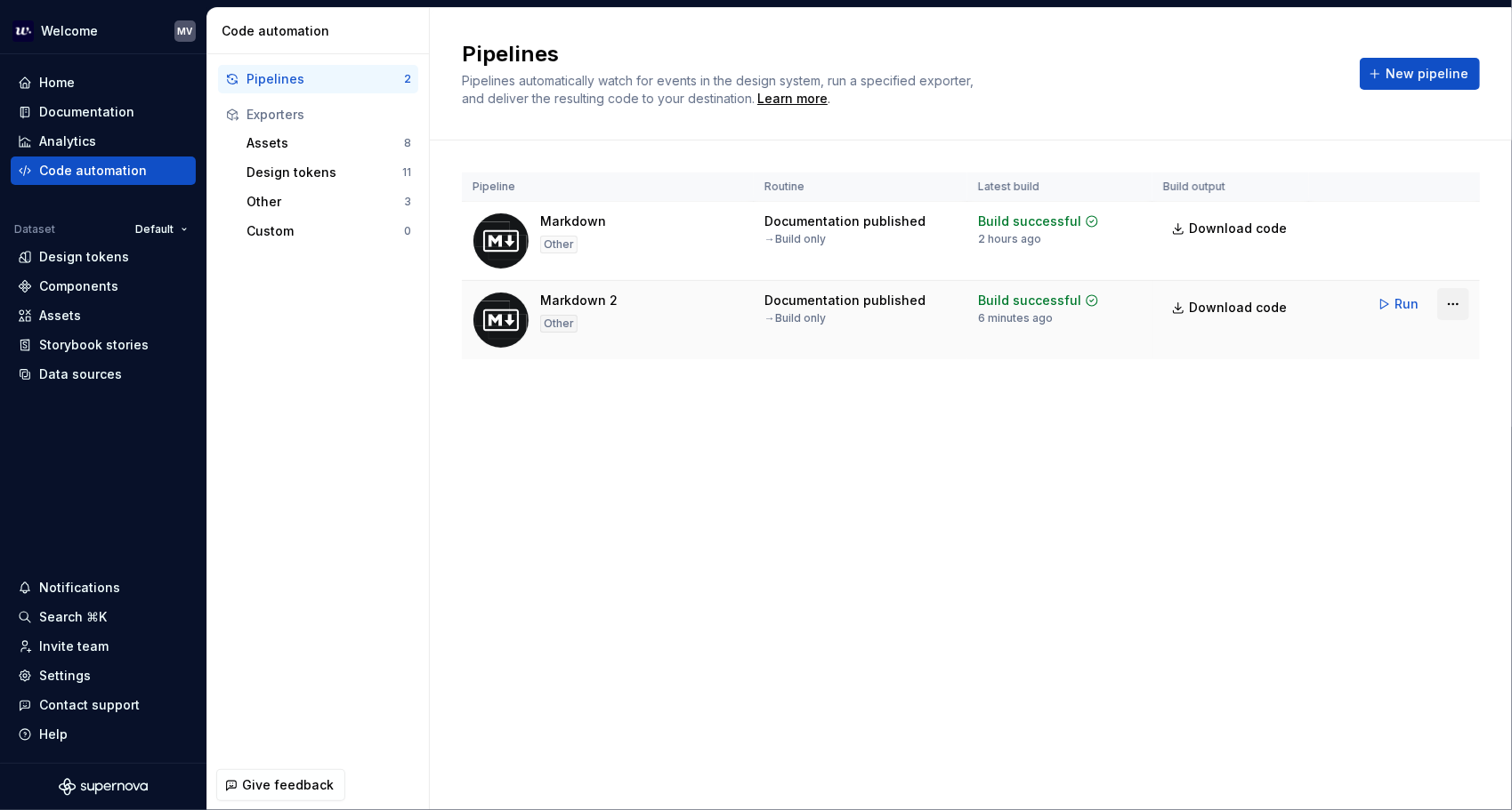
click at [1462, 299] on html "Welcome MV Home Documentation Analytics Code automation Dataset Default Design …" at bounding box center [756, 405] width 1512 height 810
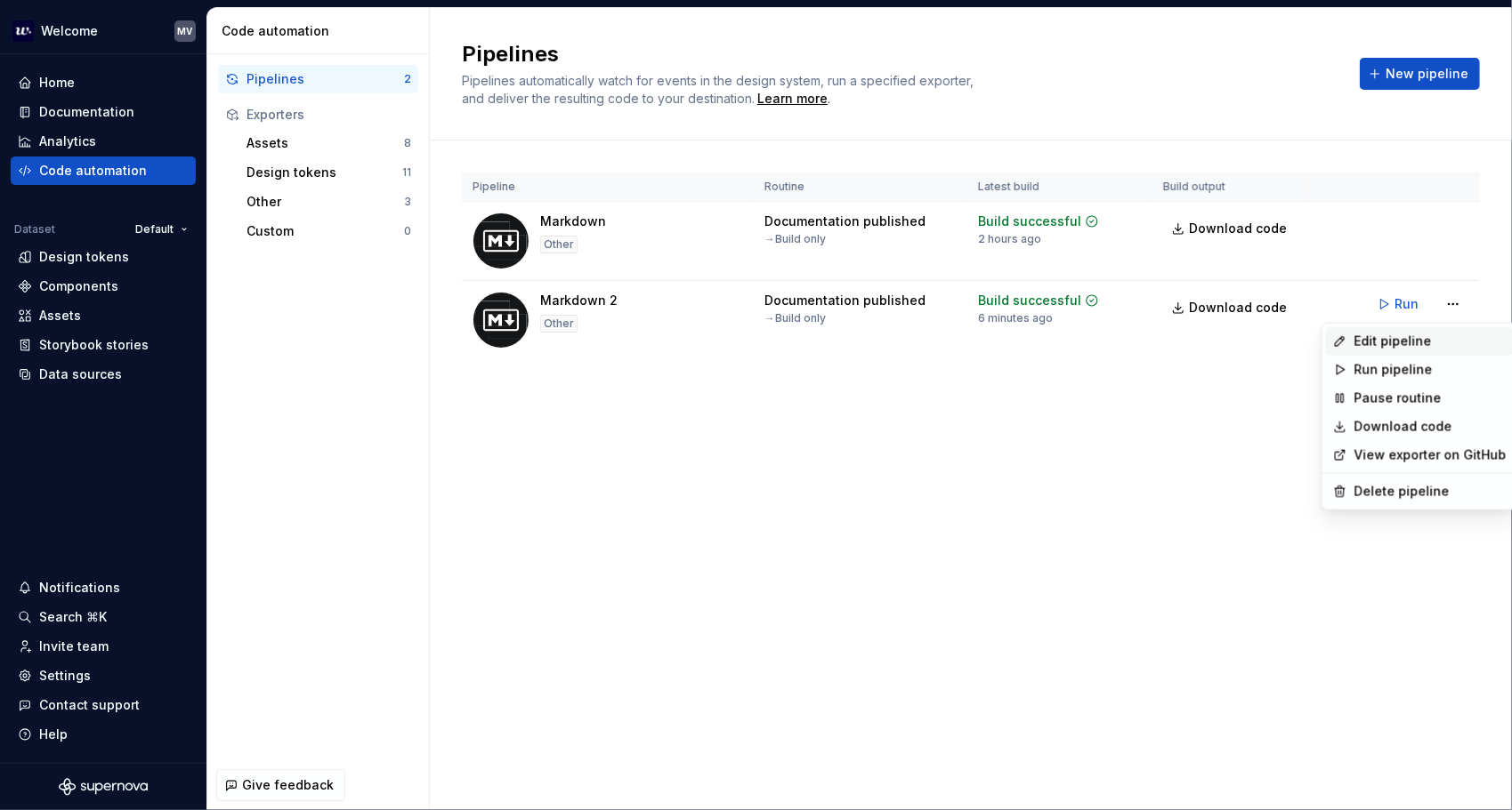
click at [1442, 337] on div "Edit pipeline" at bounding box center [1430, 342] width 152 height 18
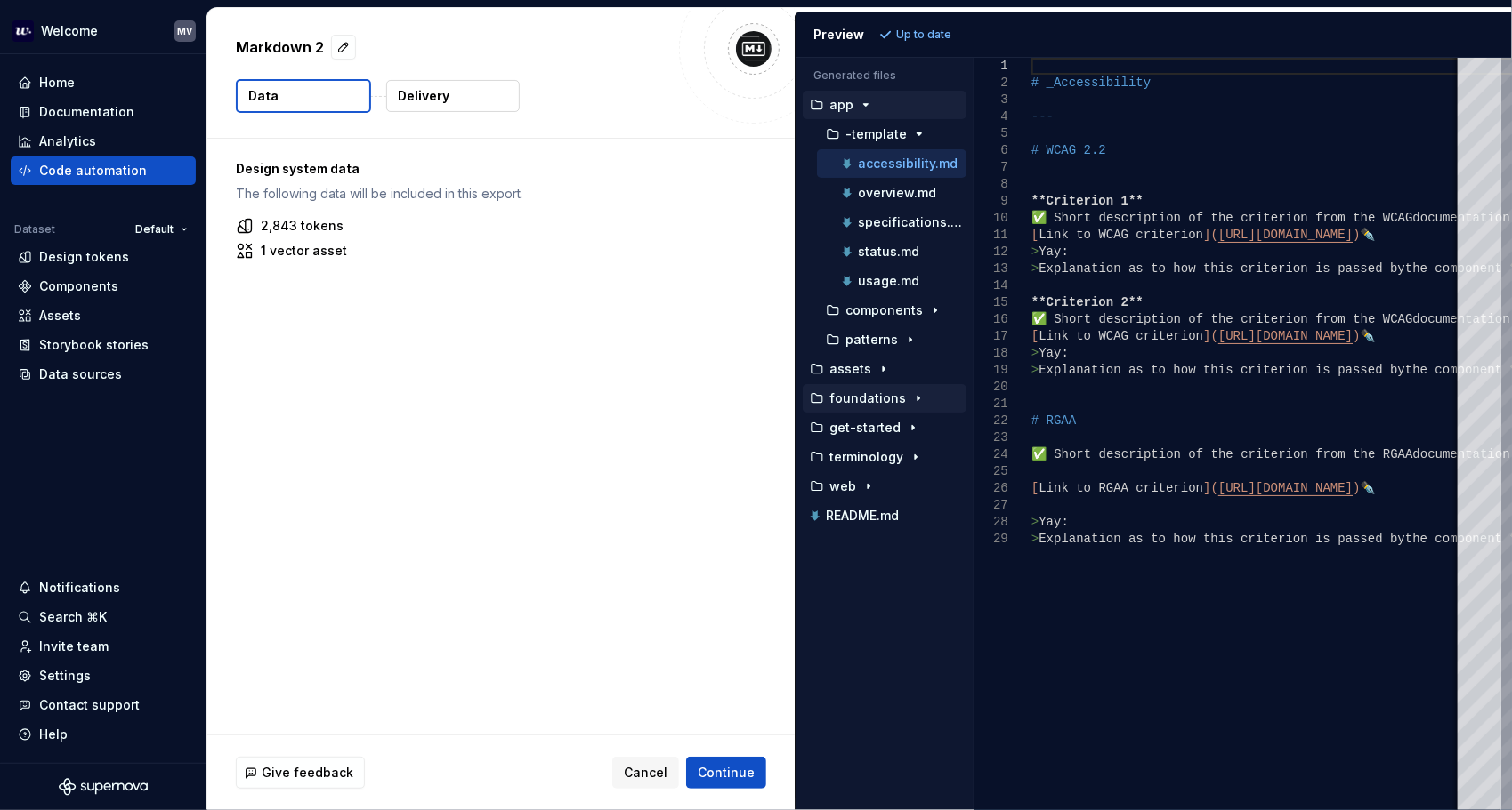
click at [911, 391] on icon "button" at bounding box center [918, 398] width 14 height 14
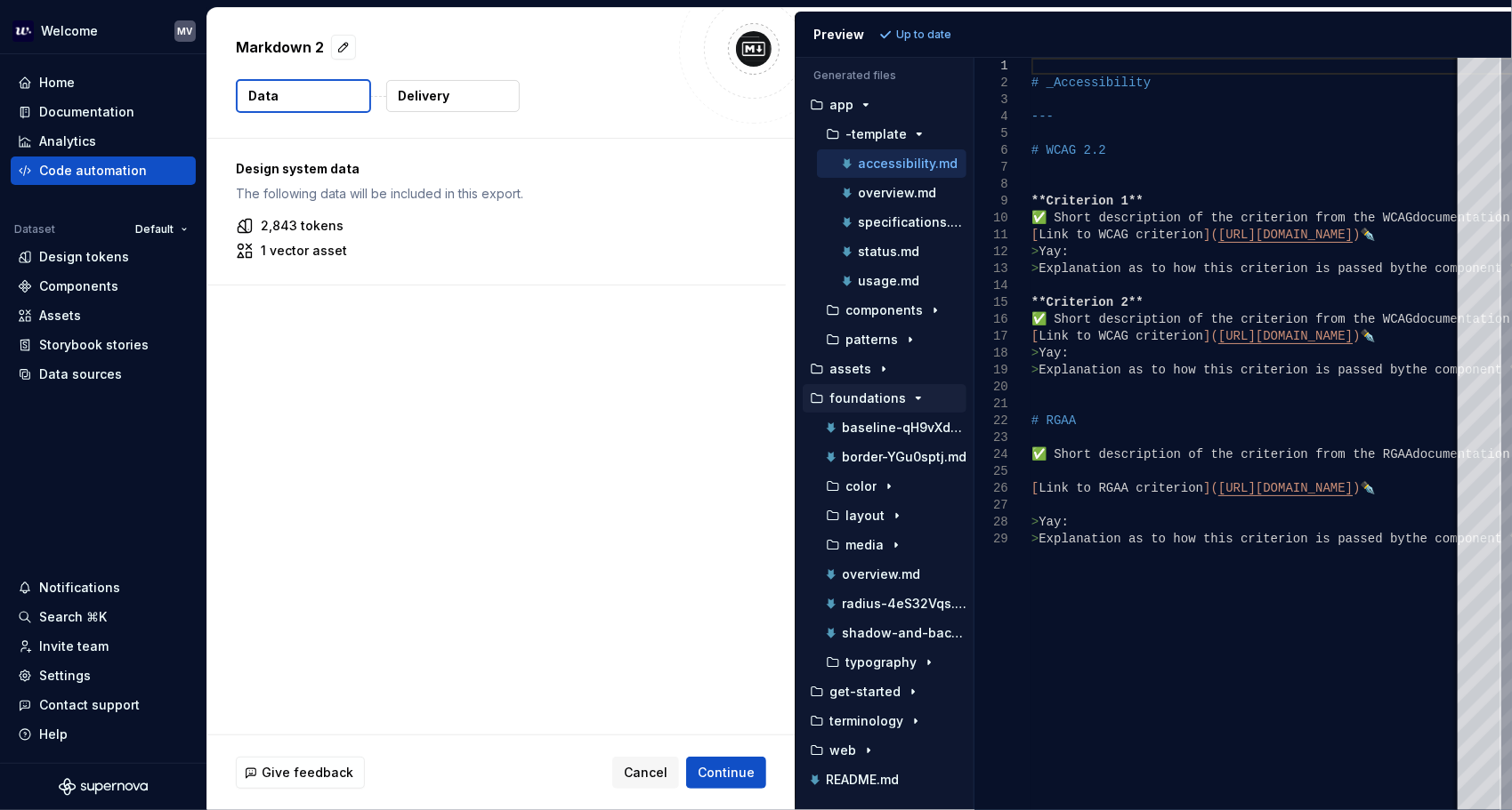
click at [911, 391] on icon "button" at bounding box center [918, 398] width 14 height 14
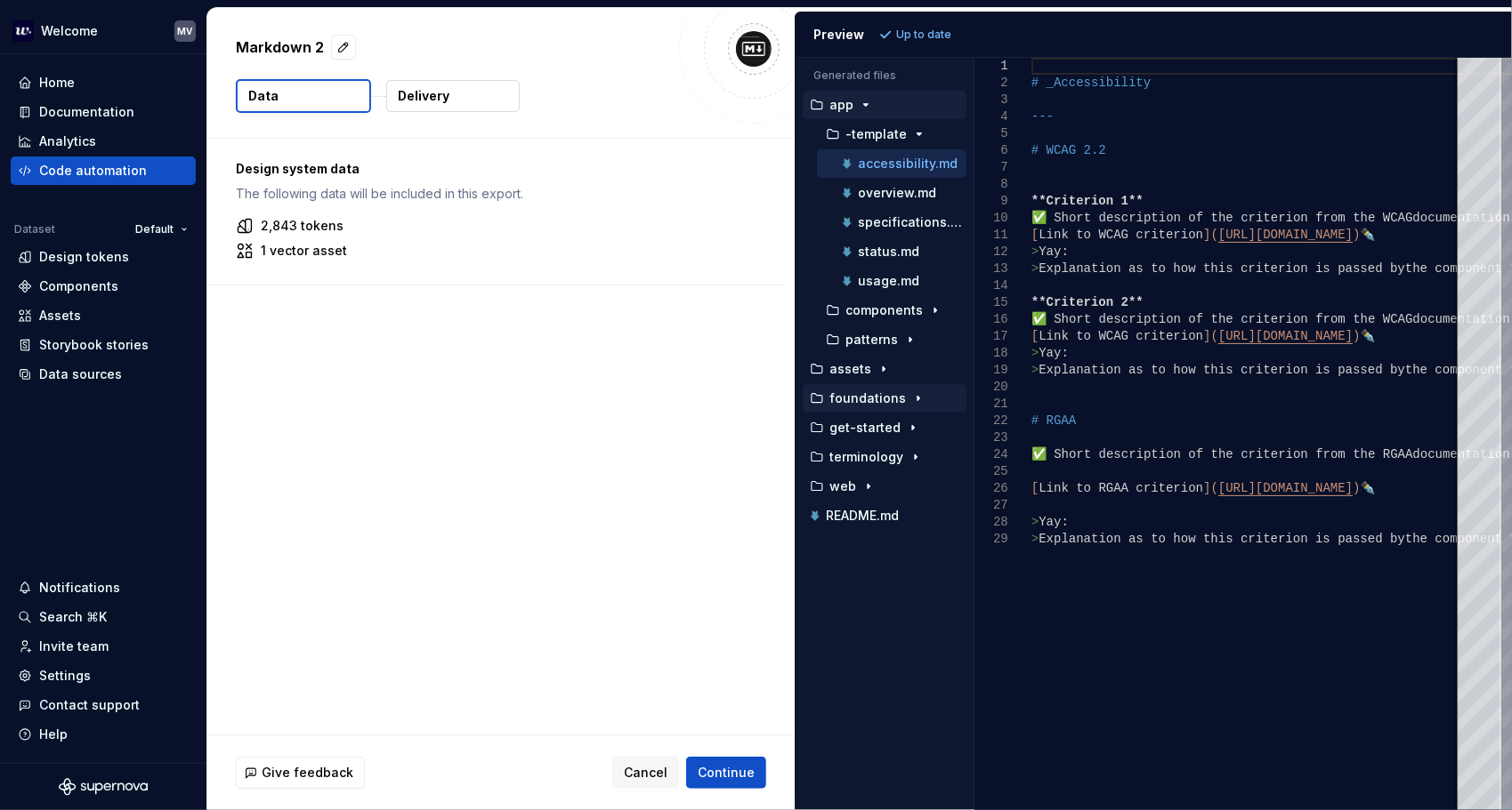
click at [866, 99] on icon "button" at bounding box center [866, 105] width 14 height 14
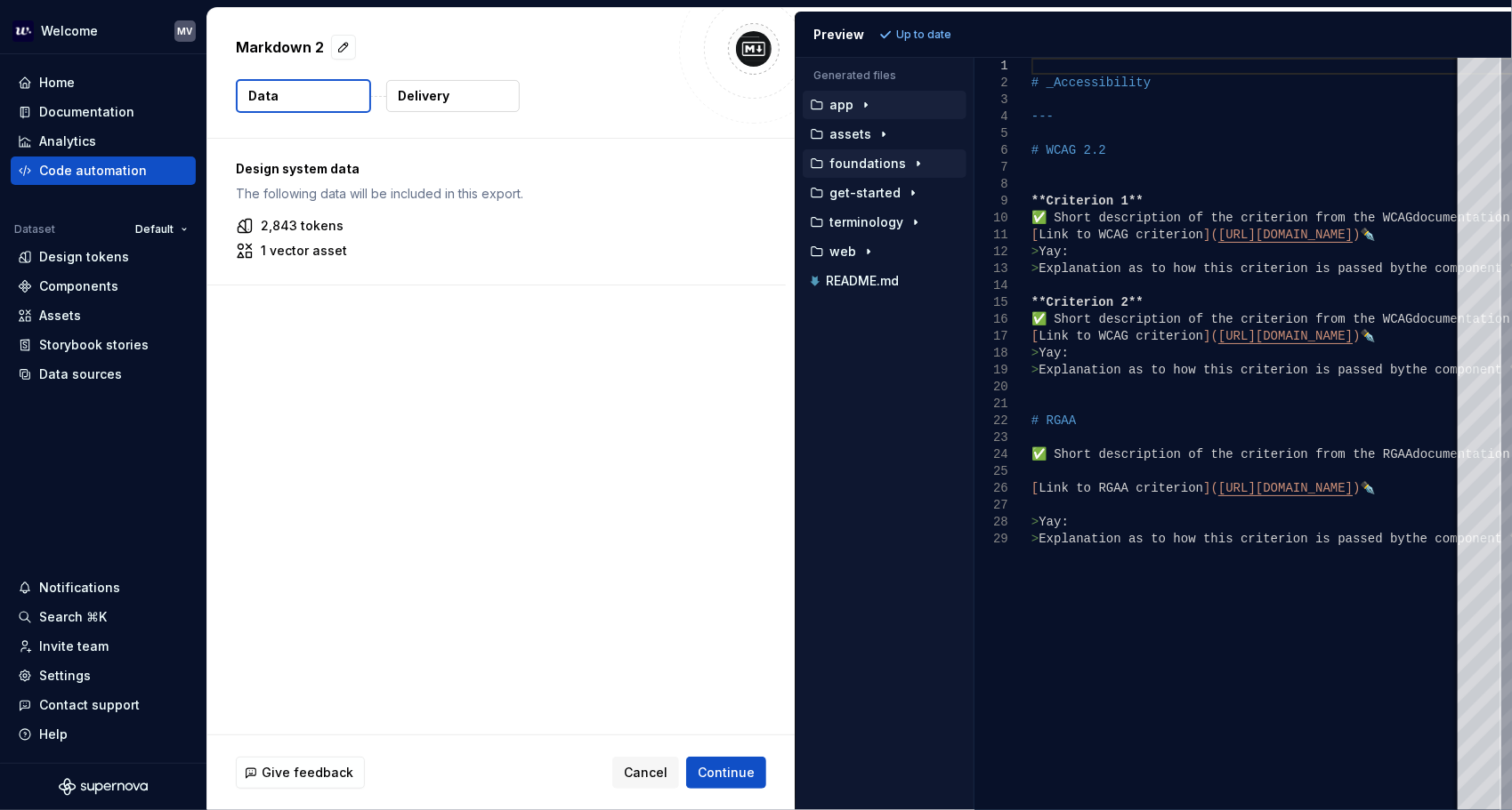
click at [866, 99] on icon "button" at bounding box center [866, 105] width 14 height 14
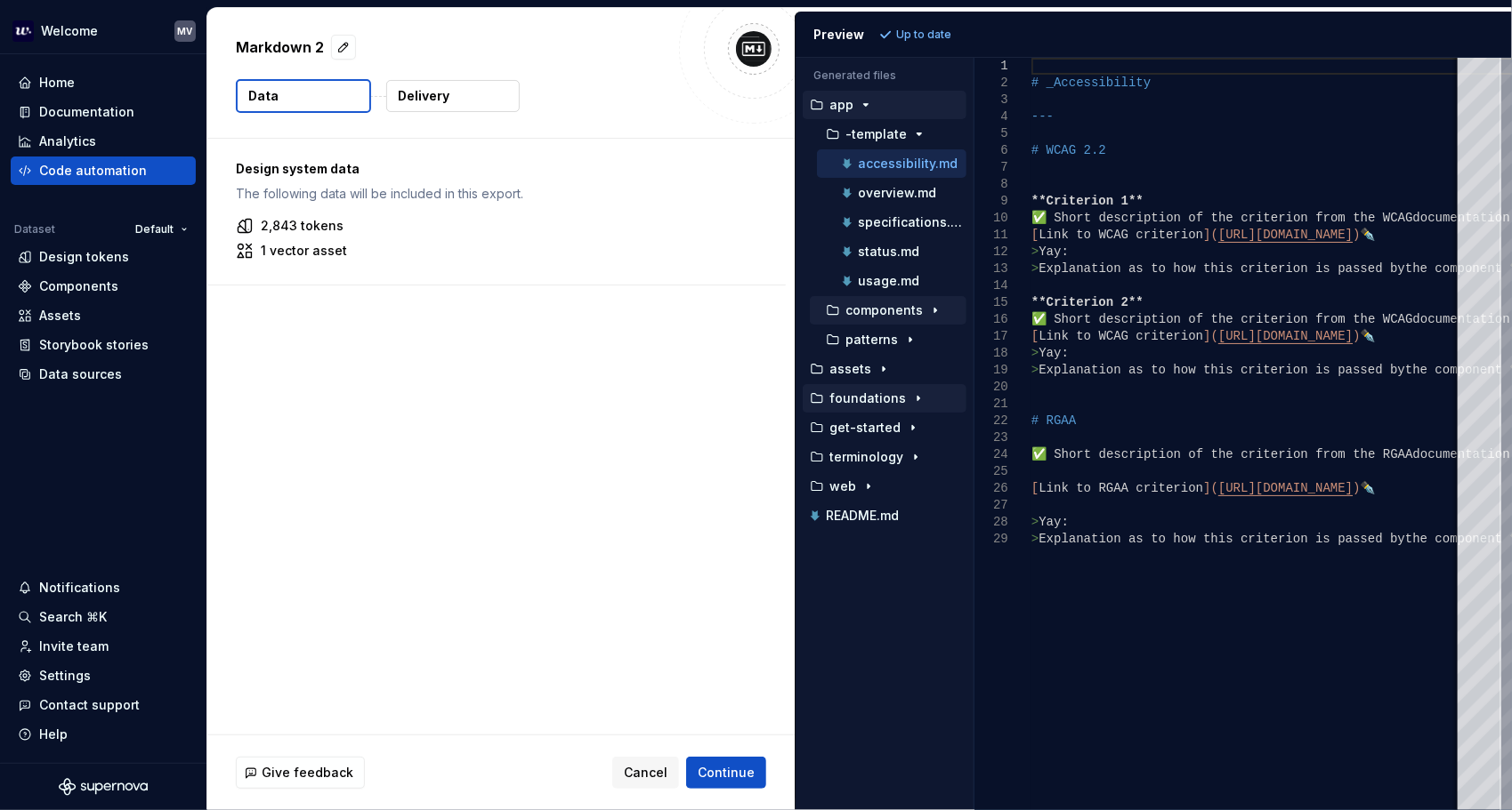
click at [934, 303] on icon "button" at bounding box center [935, 310] width 14 height 14
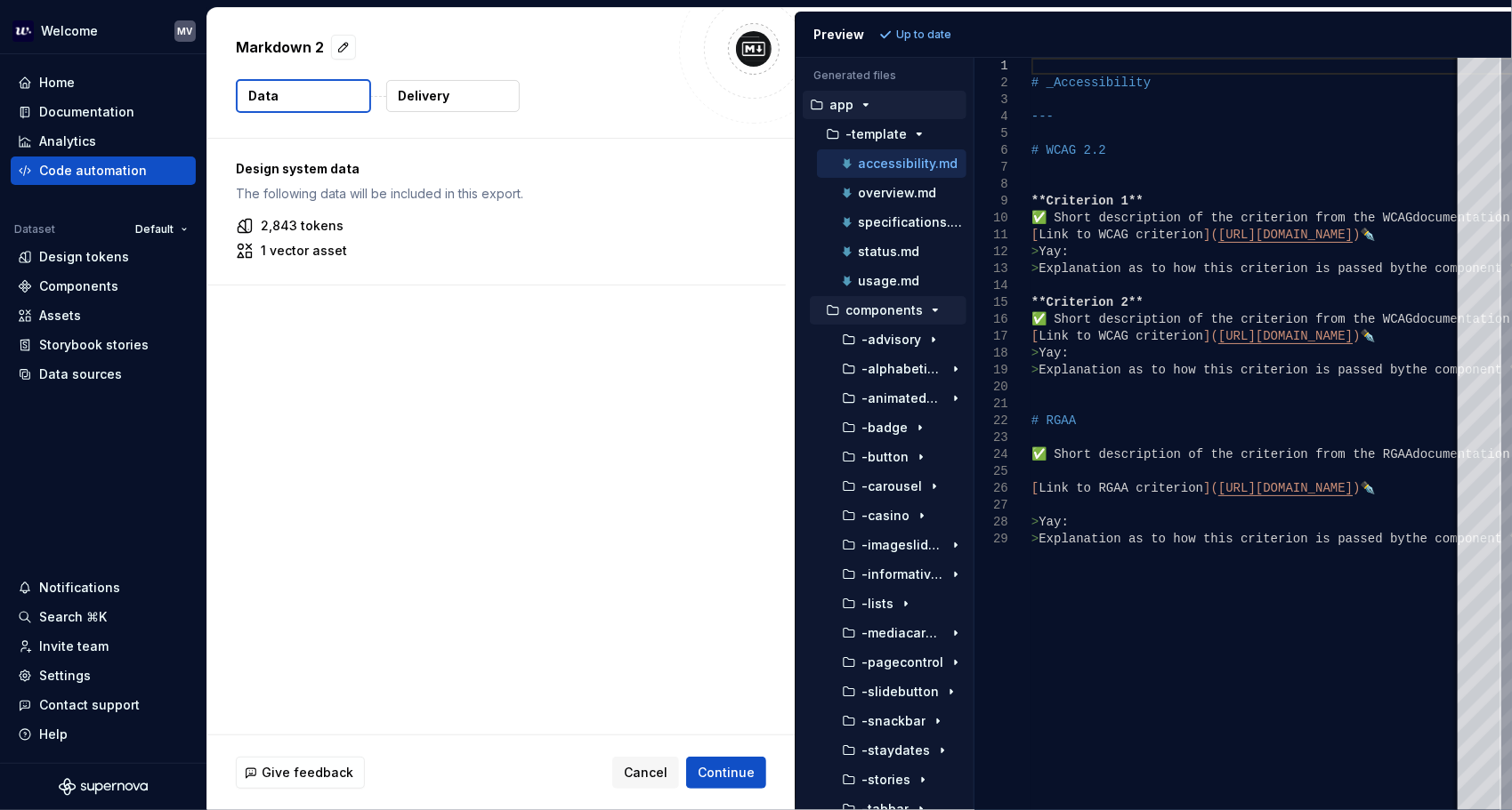
click at [933, 303] on icon "button" at bounding box center [935, 310] width 14 height 14
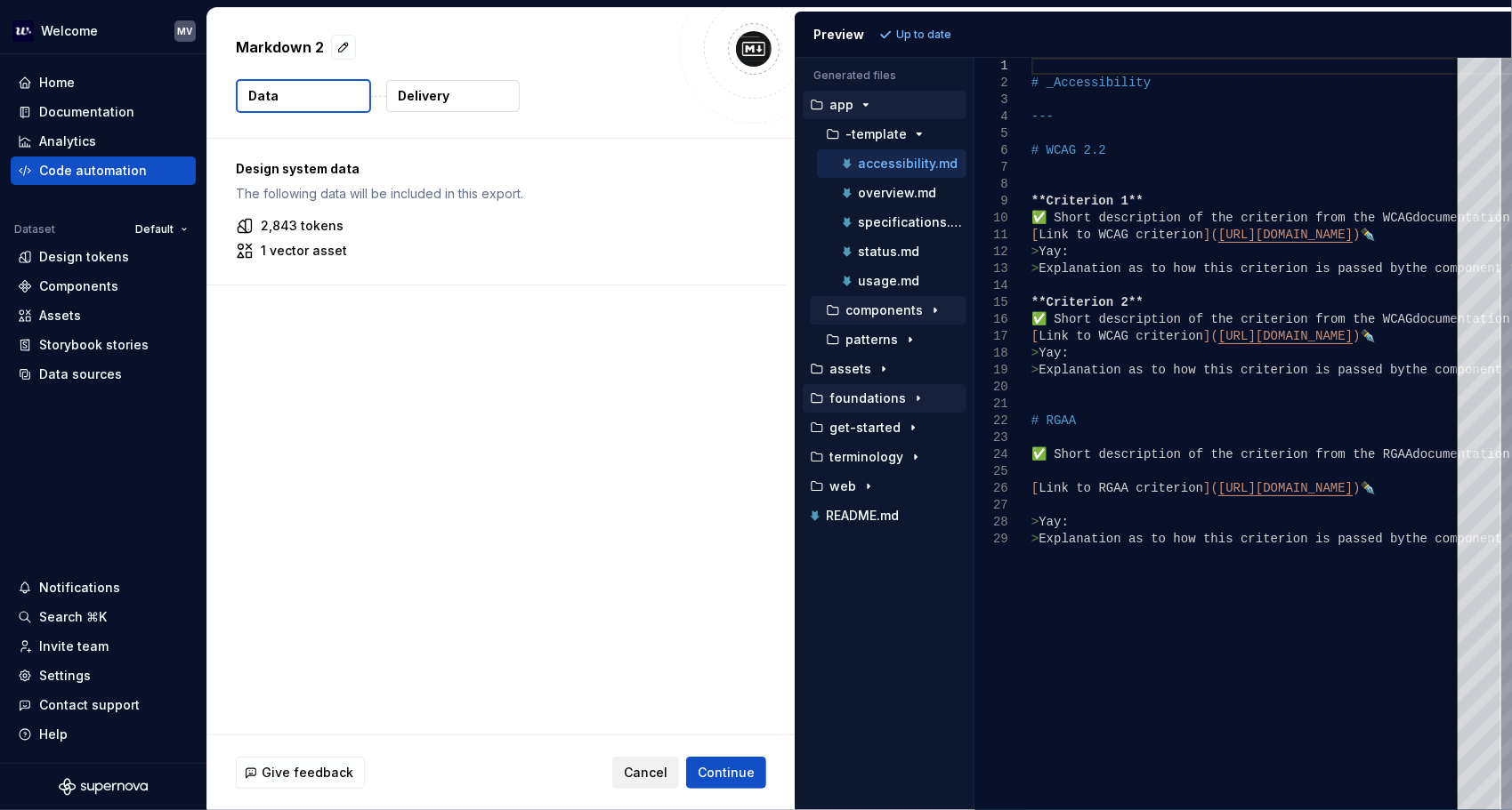
click at [650, 769] on span "Cancel" at bounding box center [645, 772] width 43 height 18
